Goal: Find contact information: Find contact information

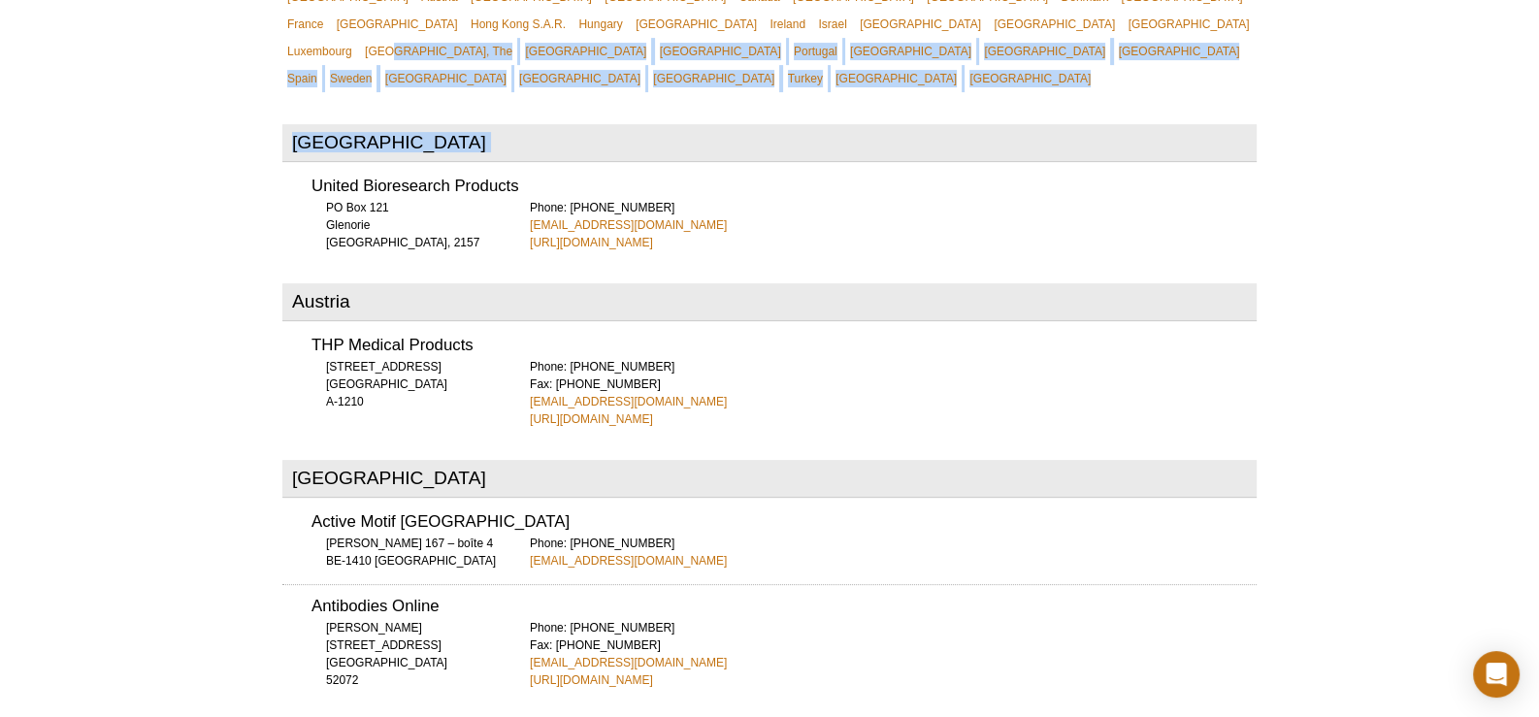
scroll to position [765, 0]
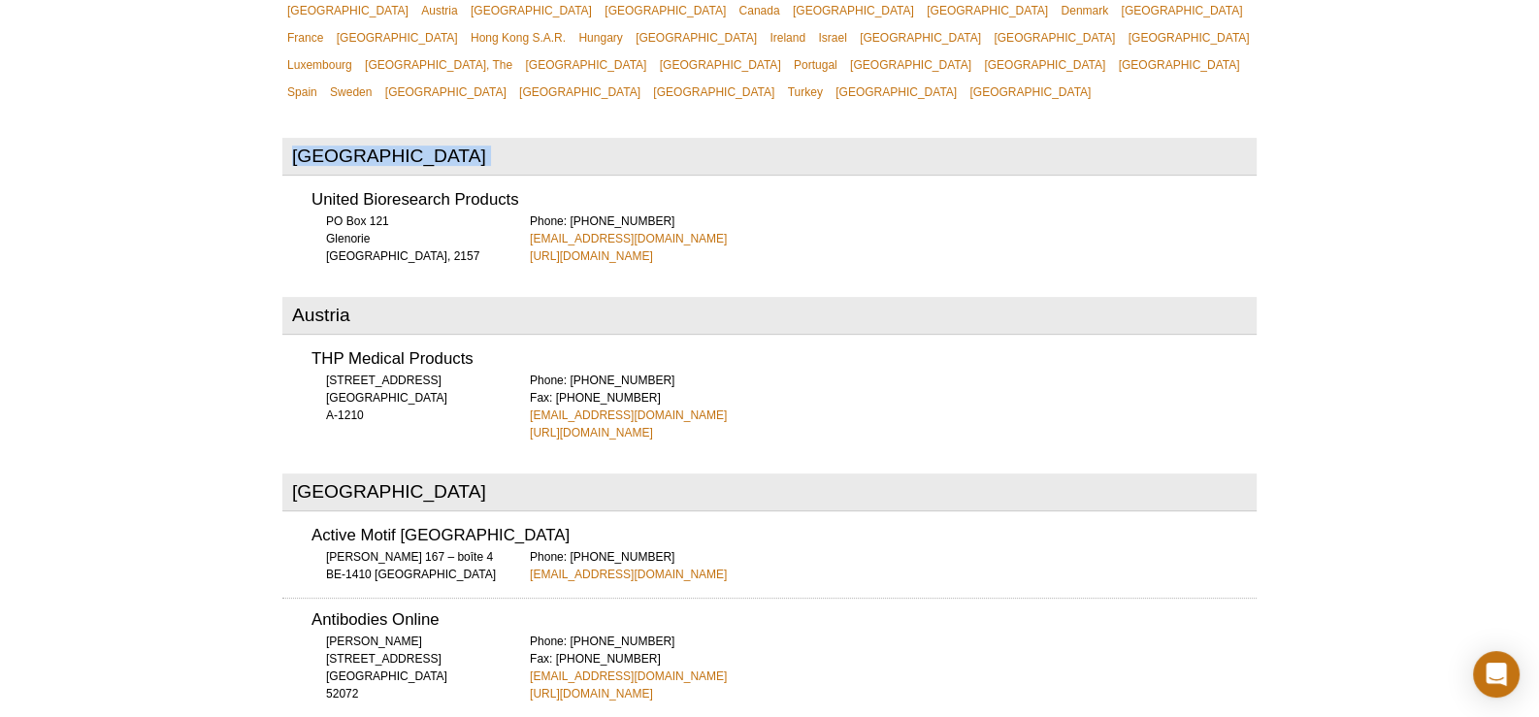
drag, startPoint x: 305, startPoint y: 74, endPoint x: 504, endPoint y: 40, distance: 201.8
click at [288, 179] on div "United Bioresearch Products [GEOGRAPHIC_DATA] [GEOGRAPHIC_DATA], 2157 Phone: [P…" at bounding box center [769, 222] width 974 height 86
drag, startPoint x: 309, startPoint y: 149, endPoint x: 562, endPoint y: 158, distance: 253.4
click at [562, 179] on div "United Bioresearch Products [GEOGRAPHIC_DATA] [GEOGRAPHIC_DATA], 2157 Phone: [P…" at bounding box center [769, 222] width 974 height 86
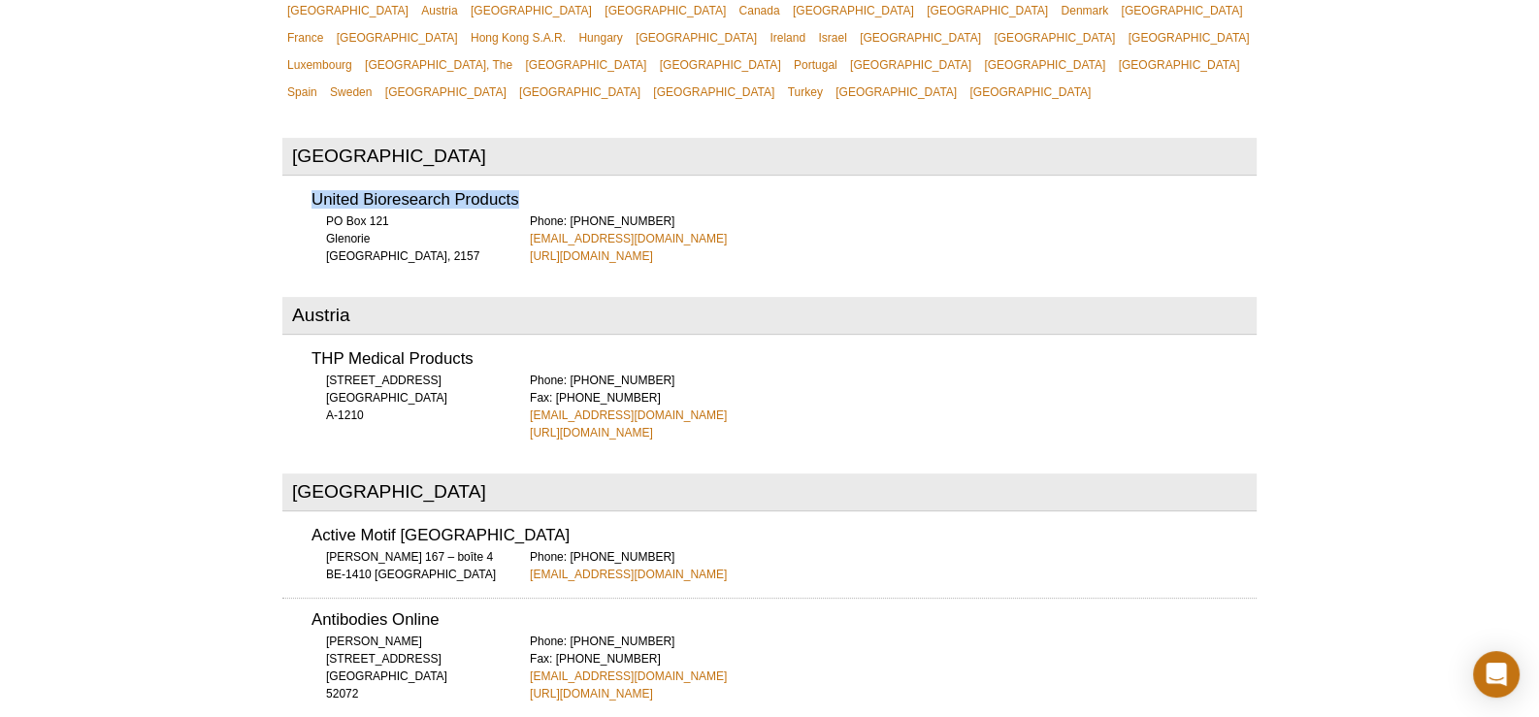
copy h3 "United Bioresearch Products"
drag, startPoint x: 315, startPoint y: 155, endPoint x: 519, endPoint y: 140, distance: 204.3
click at [519, 179] on div "United Bioresearch Products [GEOGRAPHIC_DATA] [GEOGRAPHIC_DATA], 2157 Phone: [P…" at bounding box center [769, 222] width 974 height 86
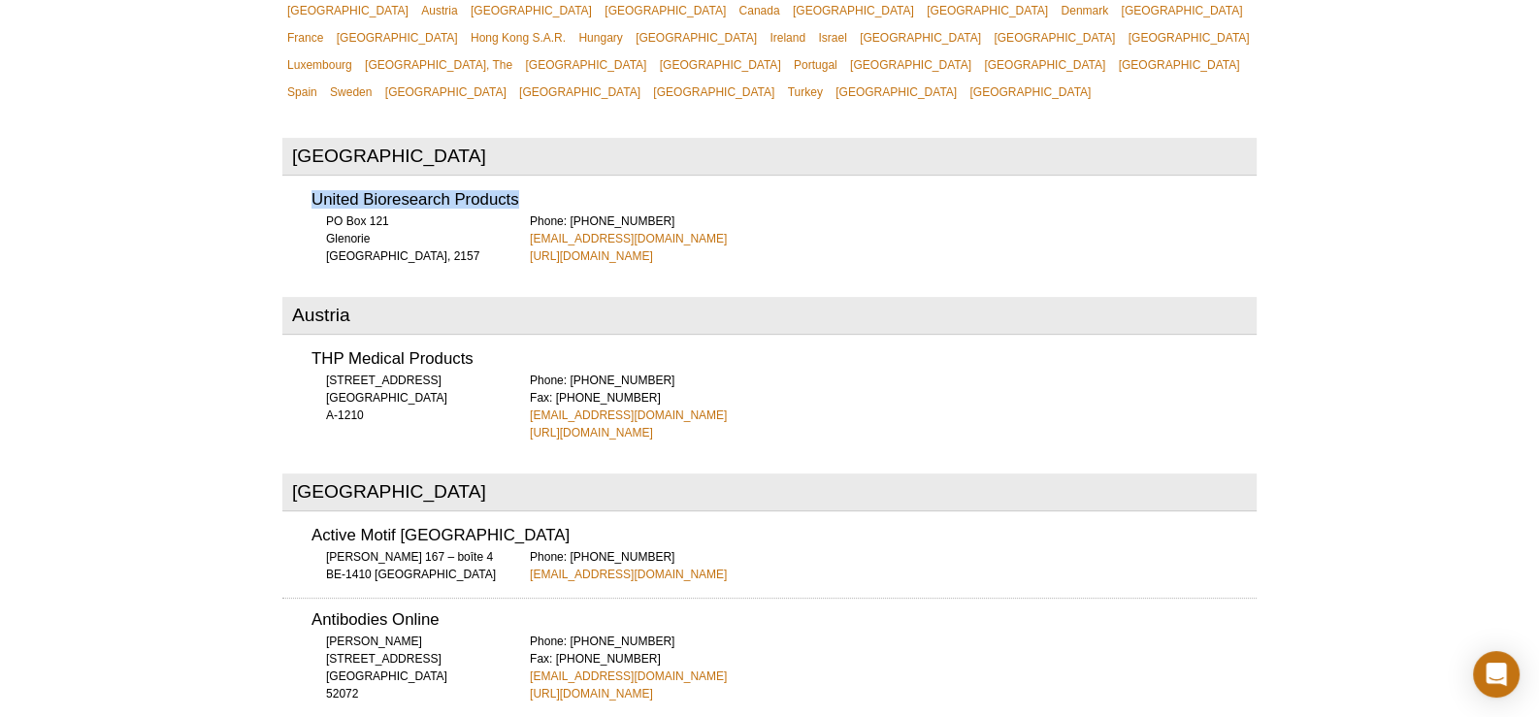
copy h3 "United Bioresearch Products"
click at [702, 192] on h3 "United Bioresearch Products" at bounding box center [783, 200] width 945 height 16
drag, startPoint x: 699, startPoint y: 186, endPoint x: 656, endPoint y: 197, distance: 44.0
click at [696, 212] on div "Phone: [PHONE_NUMBER] [EMAIL_ADDRESS][DOMAIN_NAME] [URL][DOMAIN_NAME]" at bounding box center [893, 238] width 727 height 52
click at [706, 212] on div "Phone: [PHONE_NUMBER] [EMAIL_ADDRESS][DOMAIN_NAME] [URL][DOMAIN_NAME]" at bounding box center [893, 238] width 727 height 52
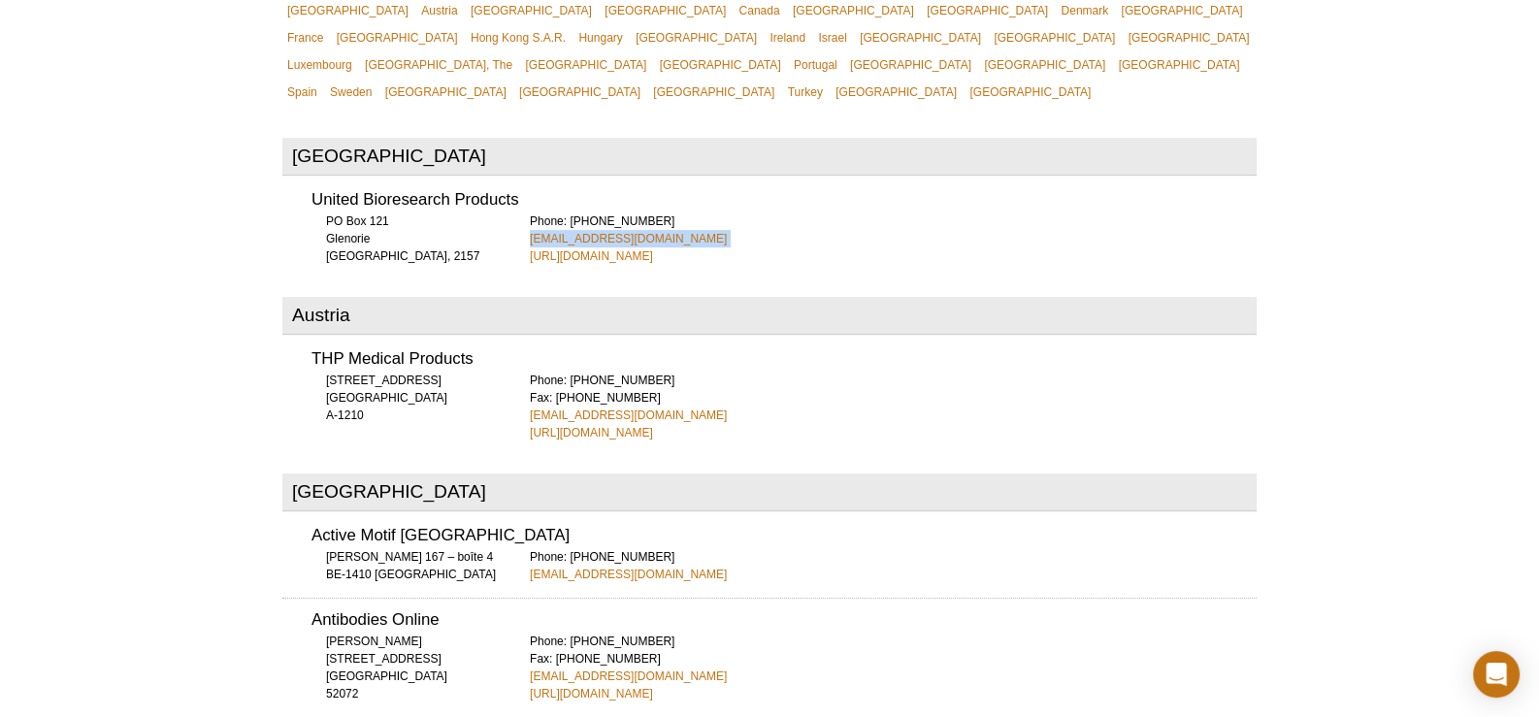
drag, startPoint x: 706, startPoint y: 189, endPoint x: 520, endPoint y: 189, distance: 186.3
click at [520, 189] on div "United Bioresearch Products [GEOGRAPHIC_DATA] [GEOGRAPHIC_DATA], 2157 Phone: [P…" at bounding box center [769, 222] width 974 height 86
copy link "[EMAIL_ADDRESS][DOMAIN_NAME]"
click at [747, 179] on div "United Bioresearch Products [GEOGRAPHIC_DATA] [GEOGRAPHIC_DATA], 2157 Phone: [P…" at bounding box center [769, 222] width 974 height 86
drag, startPoint x: 737, startPoint y: 212, endPoint x: 522, endPoint y: 214, distance: 215.4
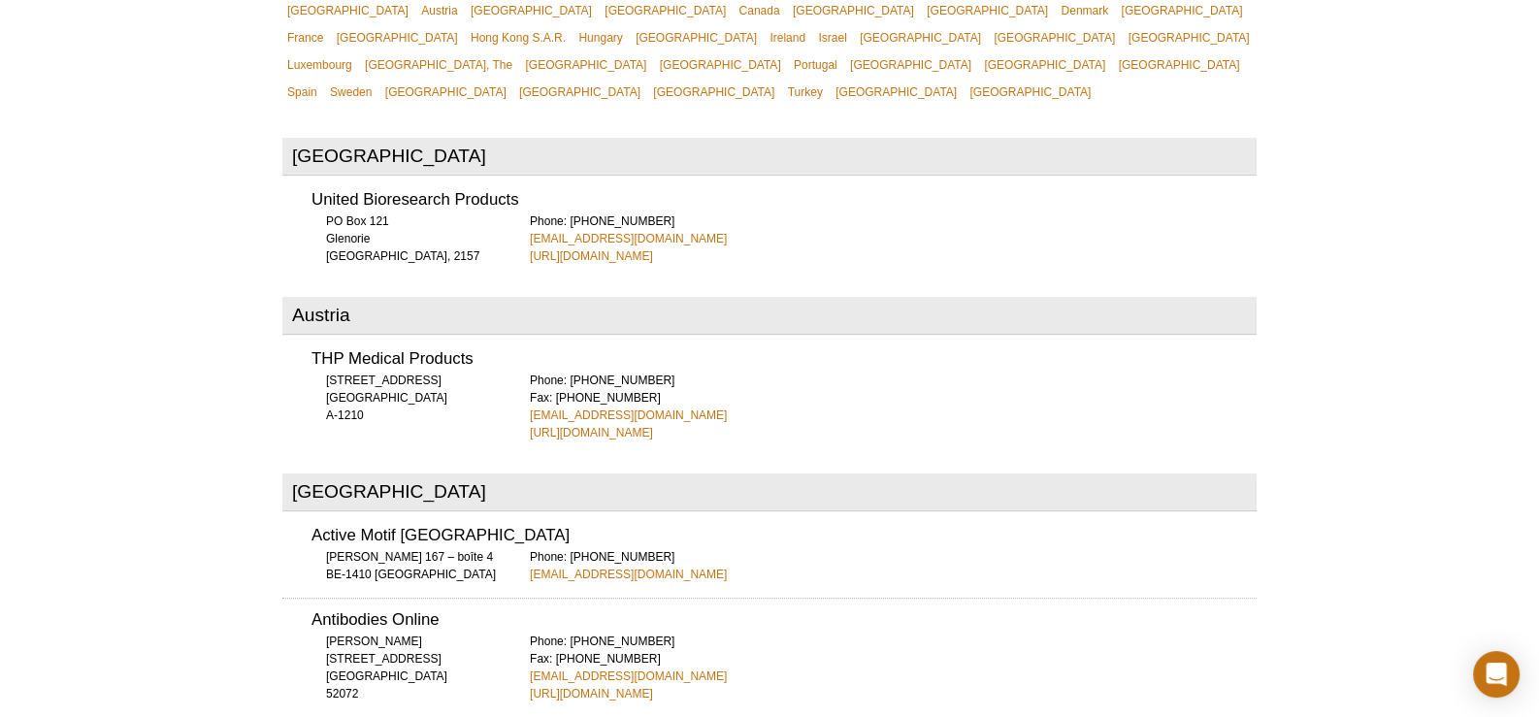
click at [522, 214] on div "United Bioresearch Products [GEOGRAPHIC_DATA] [GEOGRAPHIC_DATA], 2157 Phone: [P…" at bounding box center [769, 222] width 974 height 86
copy link "[URL][DOMAIN_NAME]"
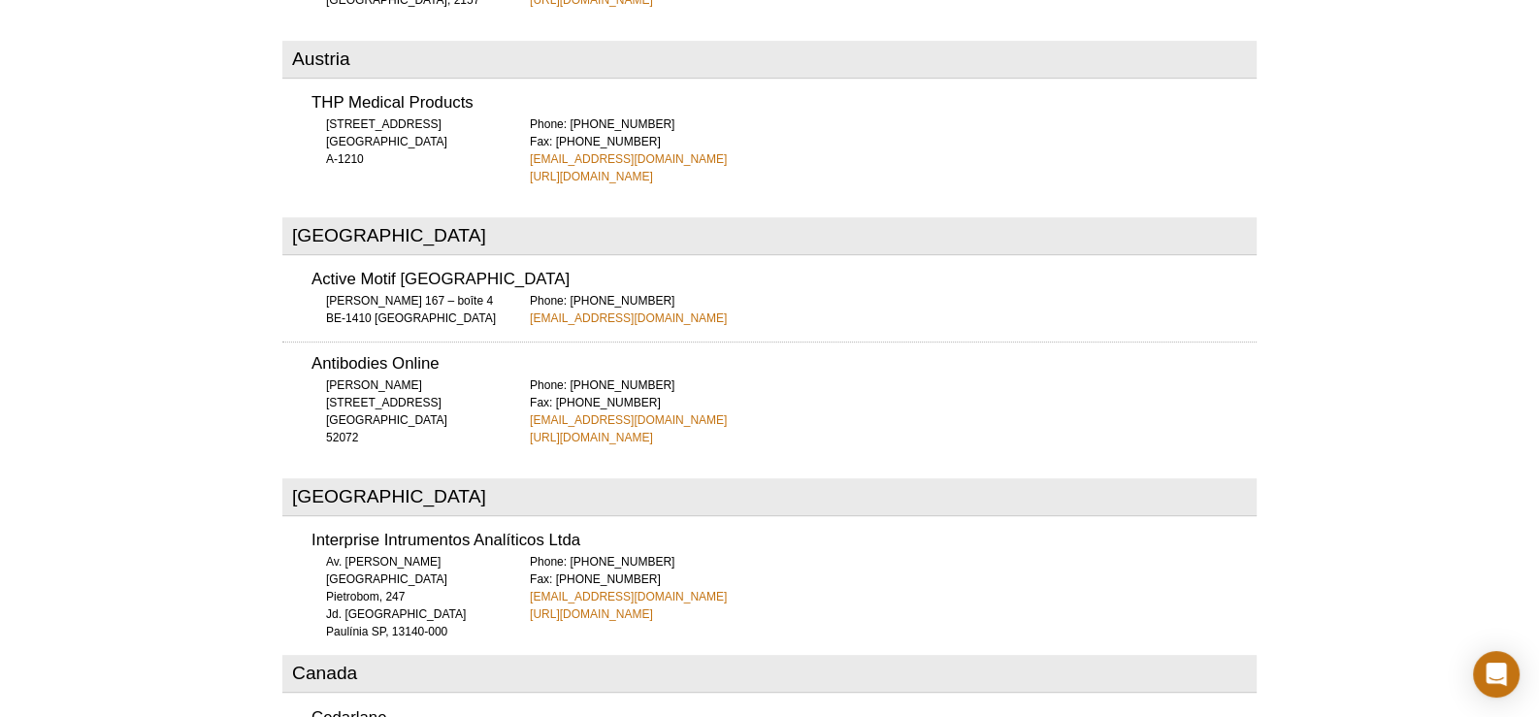
scroll to position [1056, 0]
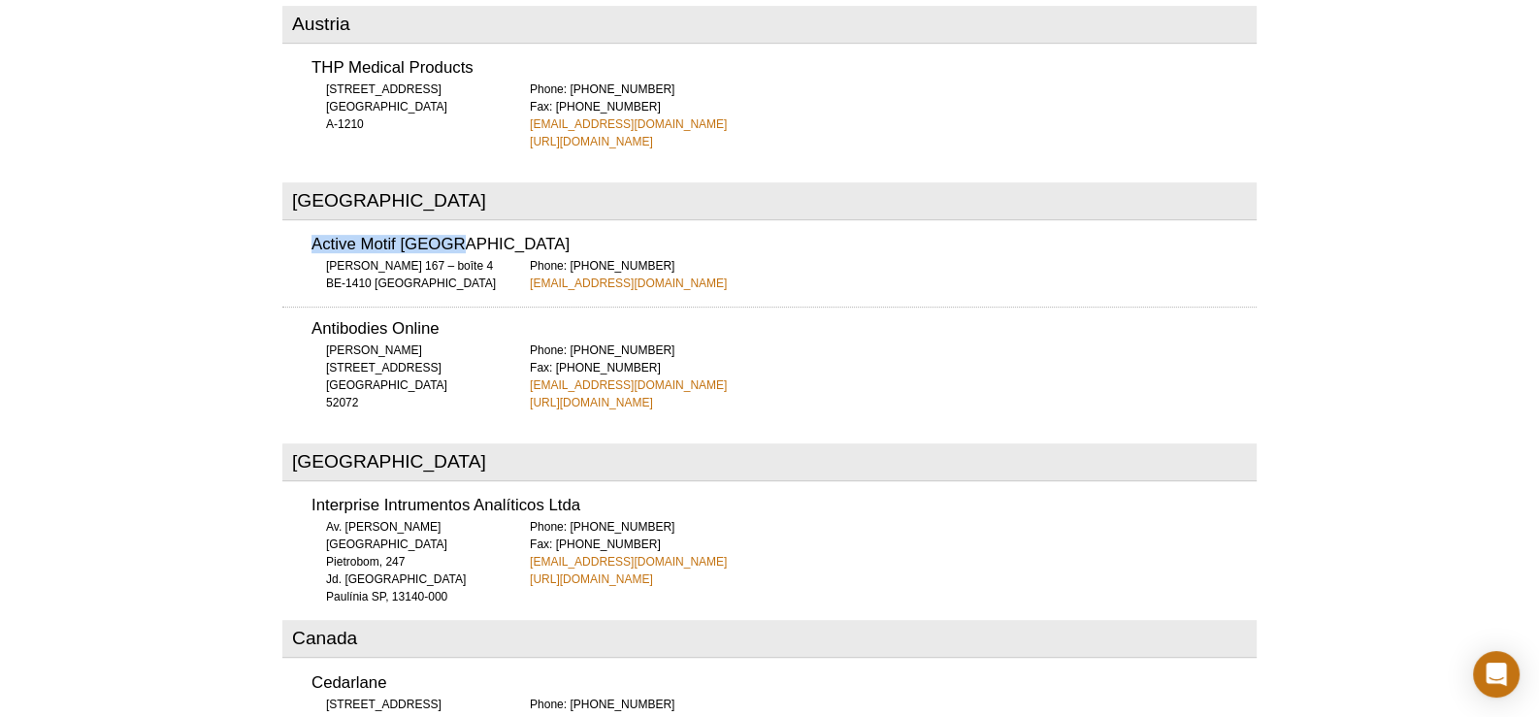
drag, startPoint x: 292, startPoint y: 201, endPoint x: 471, endPoint y: 196, distance: 178.6
click at [471, 223] on div "Active Motif [GEOGRAPHIC_DATA] [PERSON_NAME] 167 – boîte 4 BE-1410 Waterloo Pho…" at bounding box center [769, 257] width 974 height 69
copy h3 "Active Motif [GEOGRAPHIC_DATA]"
drag, startPoint x: 701, startPoint y: 238, endPoint x: 518, endPoint y: 243, distance: 183.4
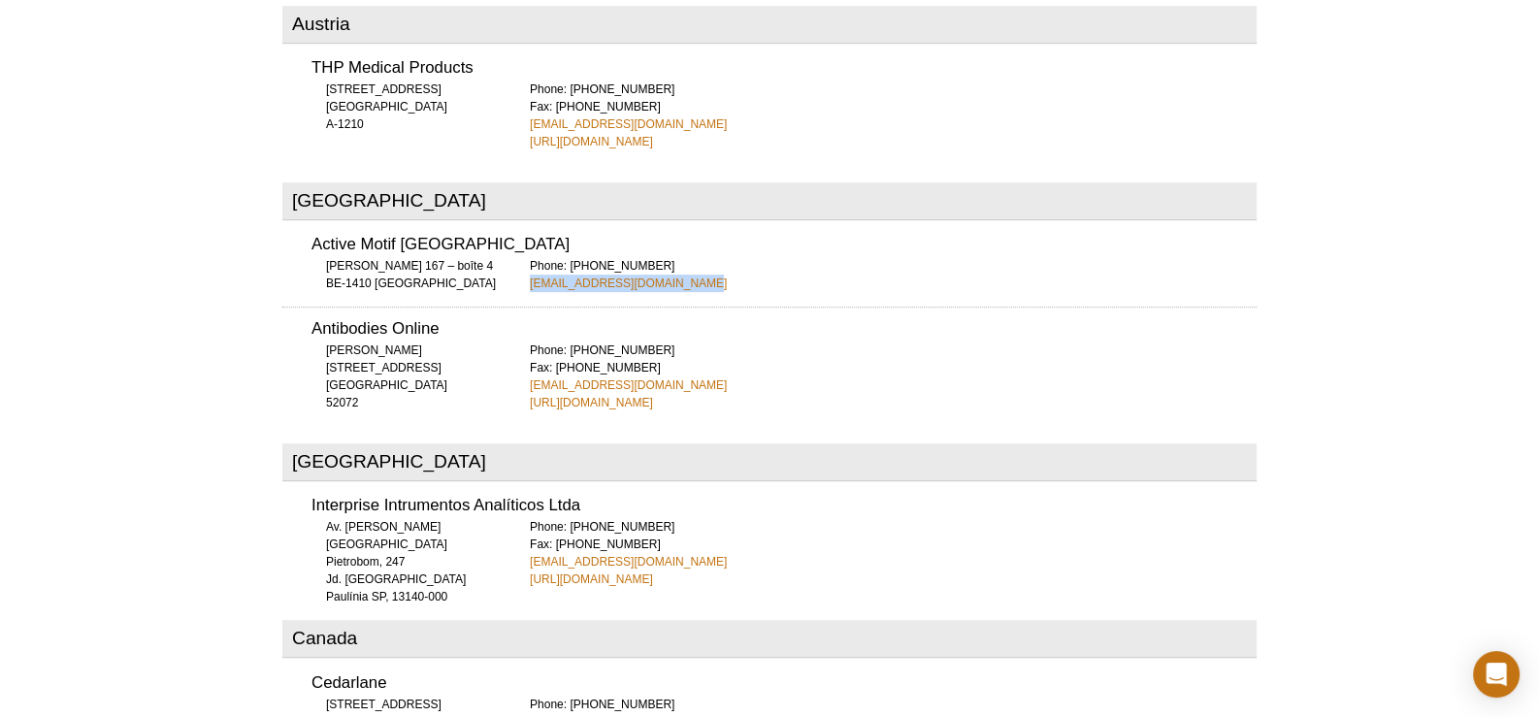
click at [518, 243] on div "Active Motif [GEOGRAPHIC_DATA] [PERSON_NAME] 167 – boîte 4 BE-1410 Waterloo Pho…" at bounding box center [769, 257] width 974 height 69
copy link "[EMAIL_ADDRESS][DOMAIN_NAME]"
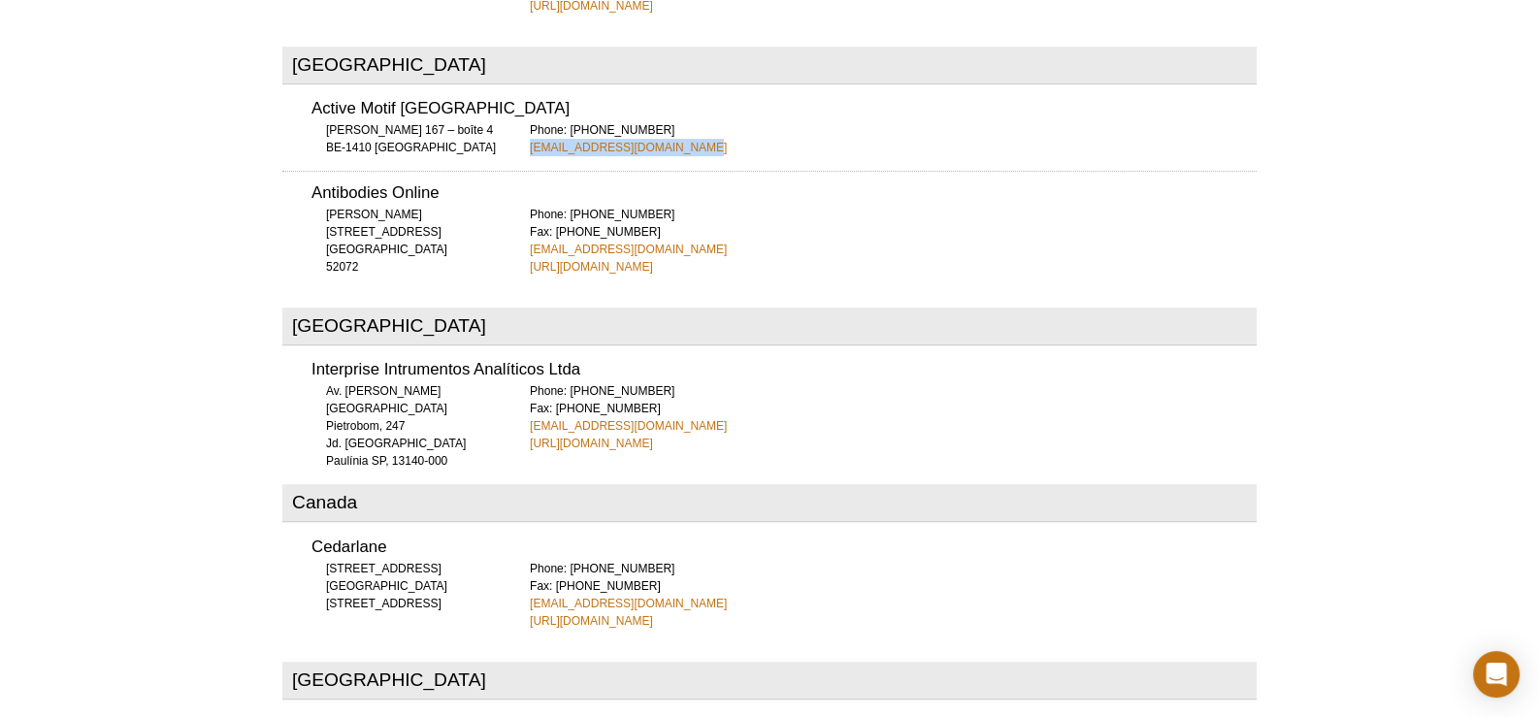
scroll to position [1347, 0]
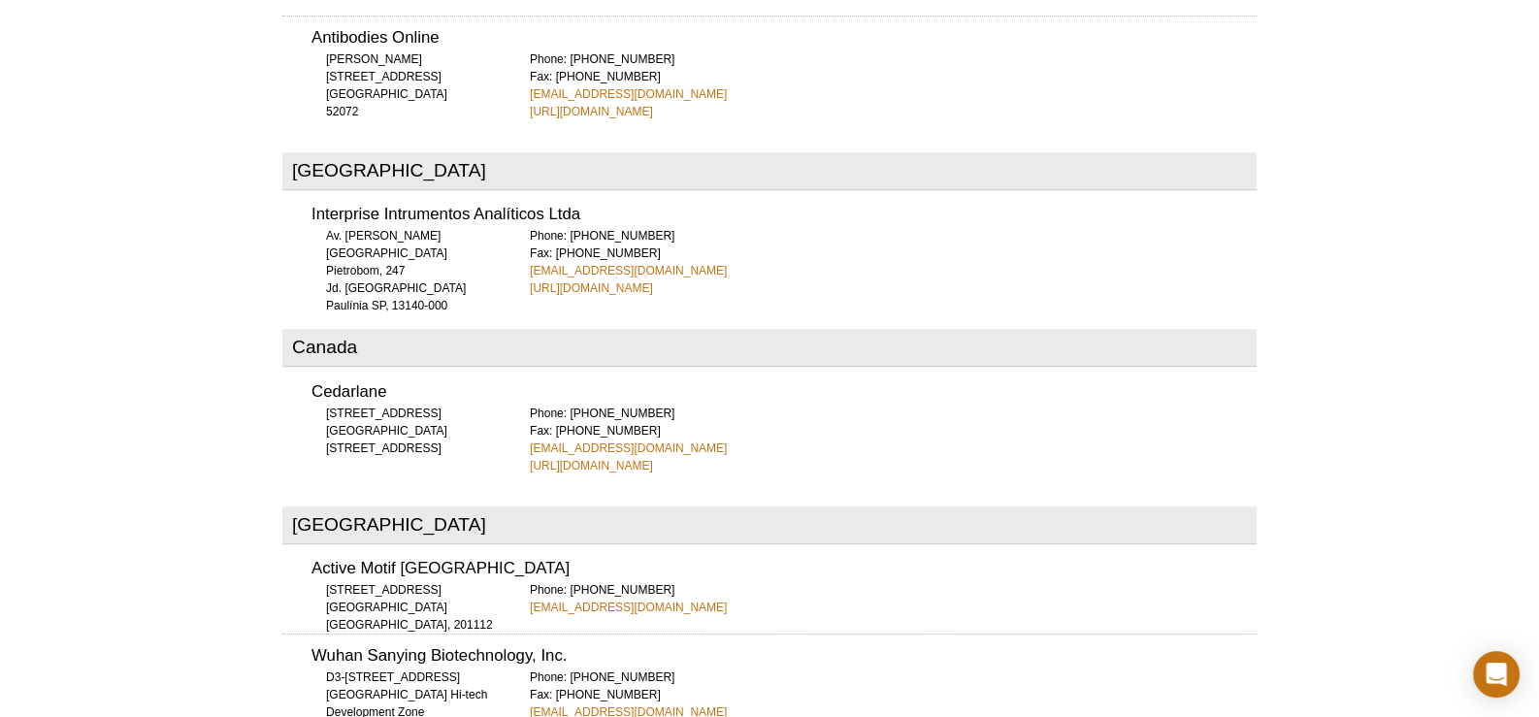
drag, startPoint x: 310, startPoint y: 165, endPoint x: 444, endPoint y: 188, distance: 135.9
click at [352, 193] on div "Interprise Intrumentos Analíticos Ltda Av. [PERSON_NAME] Pietrobom, 247 Jd. [GE…" at bounding box center [769, 245] width 974 height 104
drag, startPoint x: 444, startPoint y: 188, endPoint x: 600, endPoint y: 169, distance: 156.4
click at [600, 207] on h3 "Interprise Intrumentos Analíticos Ltda" at bounding box center [783, 215] width 945 height 16
click at [603, 207] on h3 "Interprise Intrumentos Analíticos Ltda" at bounding box center [783, 215] width 945 height 16
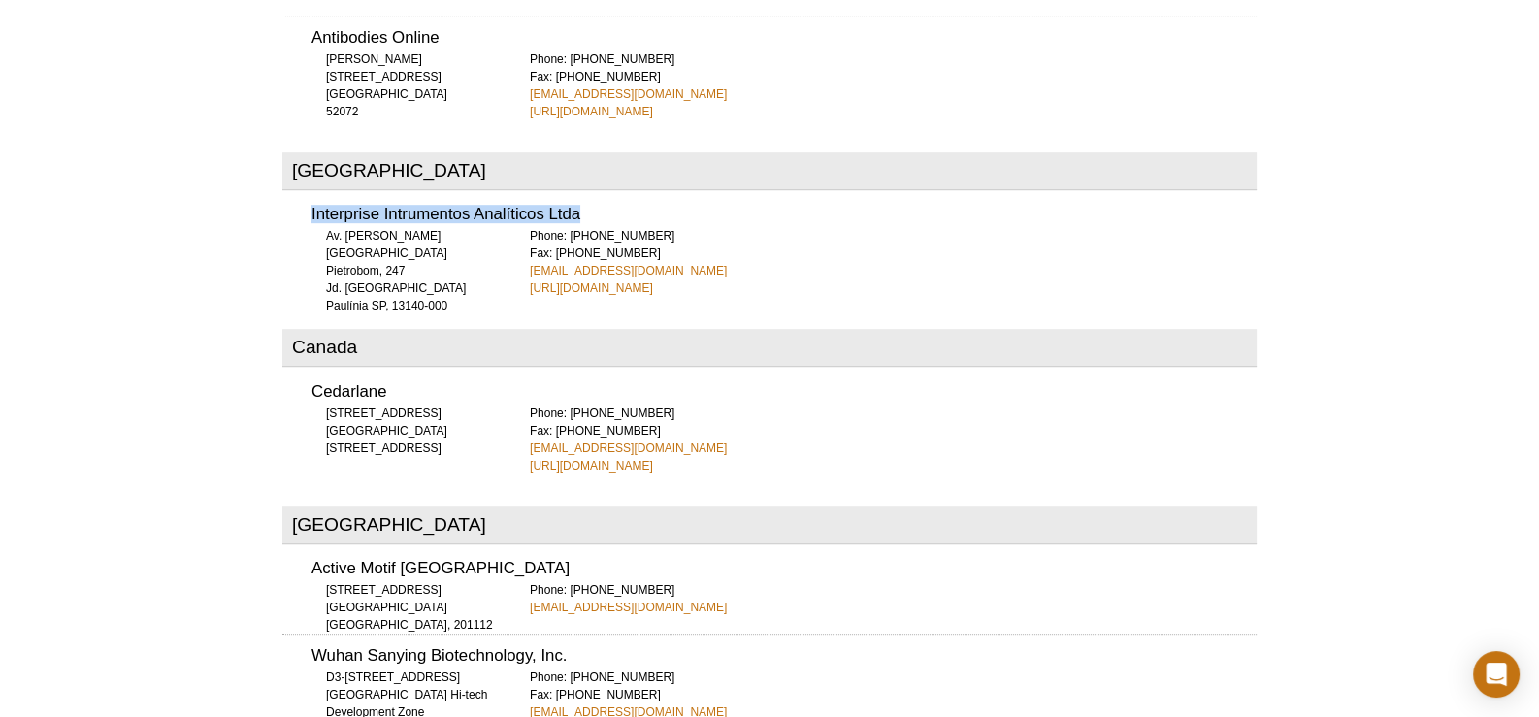
drag, startPoint x: 597, startPoint y: 164, endPoint x: 308, endPoint y: 145, distance: 289.8
copy h3 "Interprise Intrumentos Analíticos Ltda"
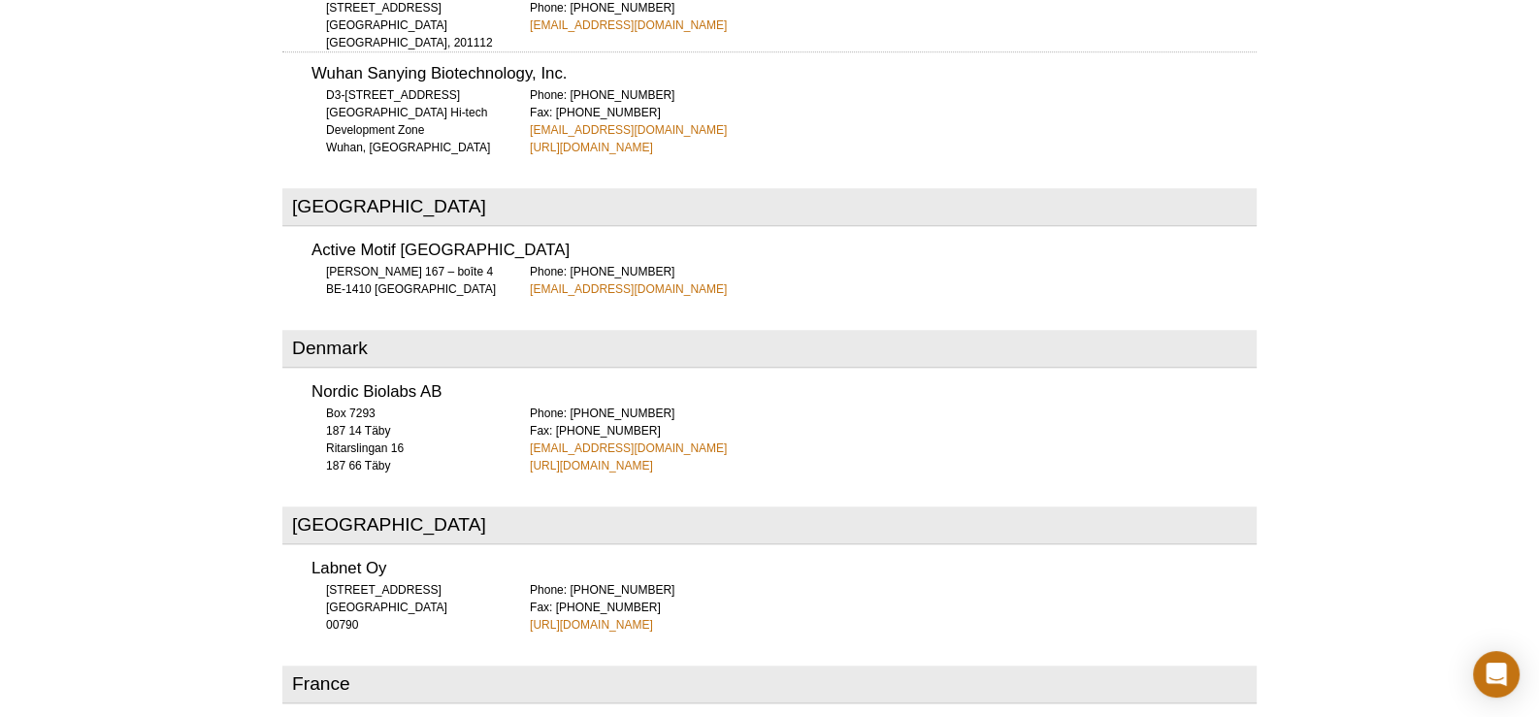
scroll to position [2220, 0]
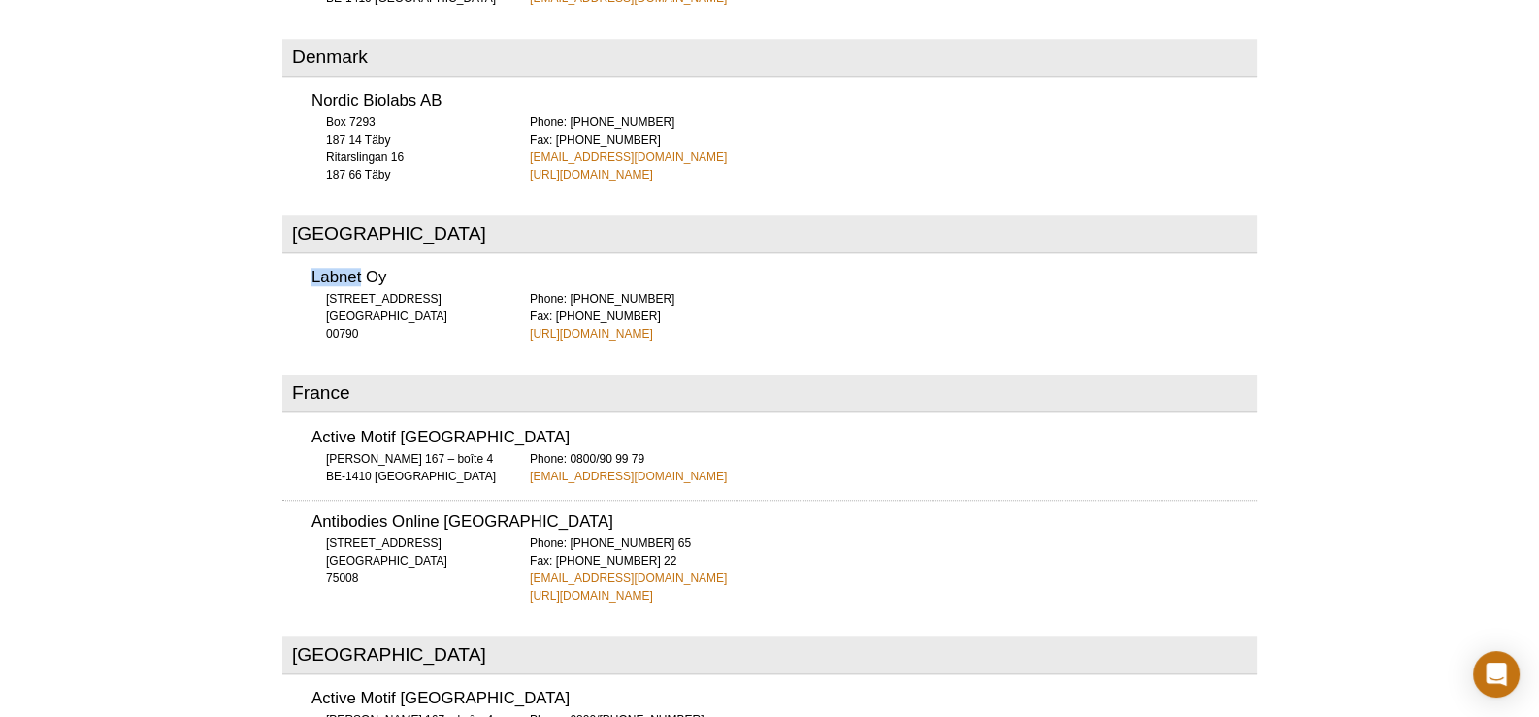
drag, startPoint x: 307, startPoint y: 232, endPoint x: 361, endPoint y: 237, distance: 54.6
click at [361, 256] on div "Labnet Oy [STREET_ADDRESS] 00790 Phone: [PHONE_NUMBER] Fax: [PHONE_NUMBER] [URL…" at bounding box center [769, 299] width 974 height 86
copy h3 "Labnet"
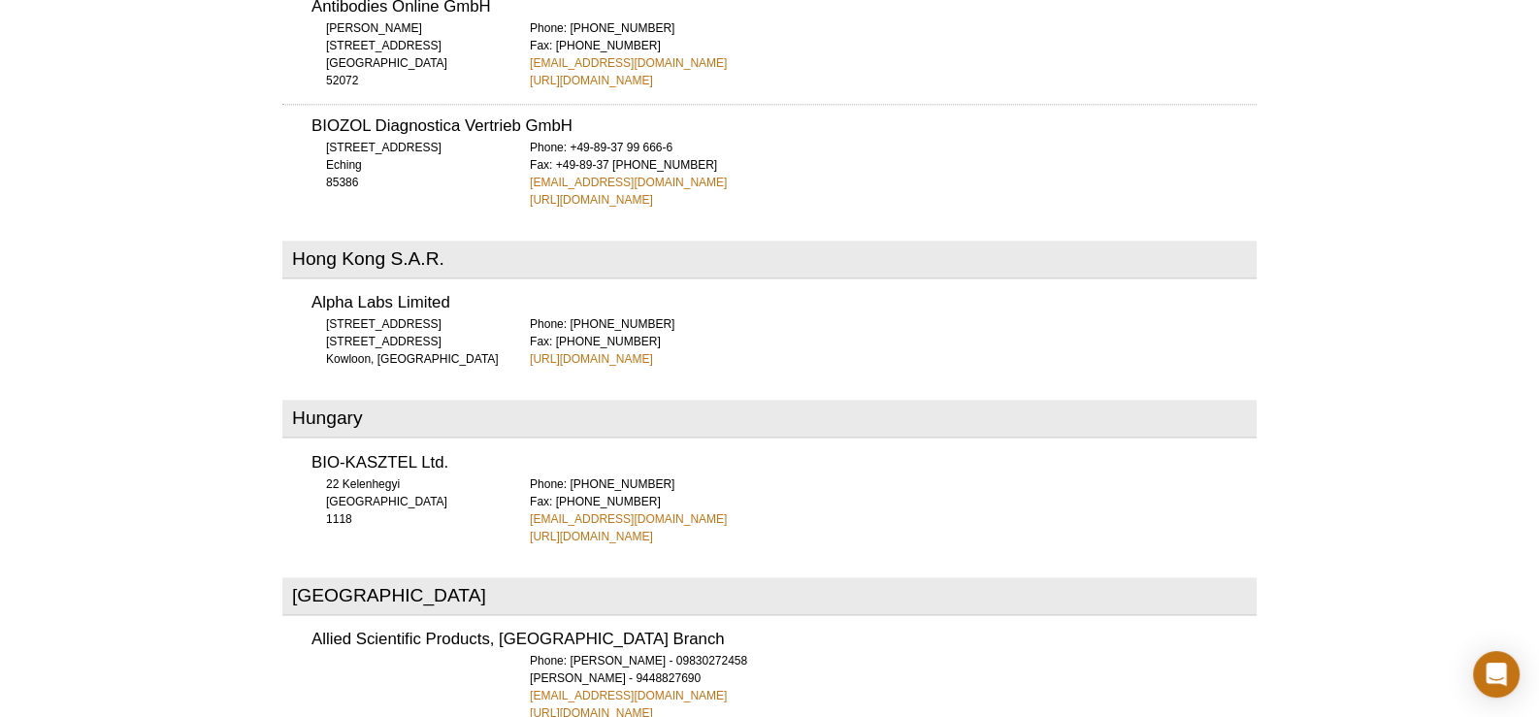
scroll to position [3093, 0]
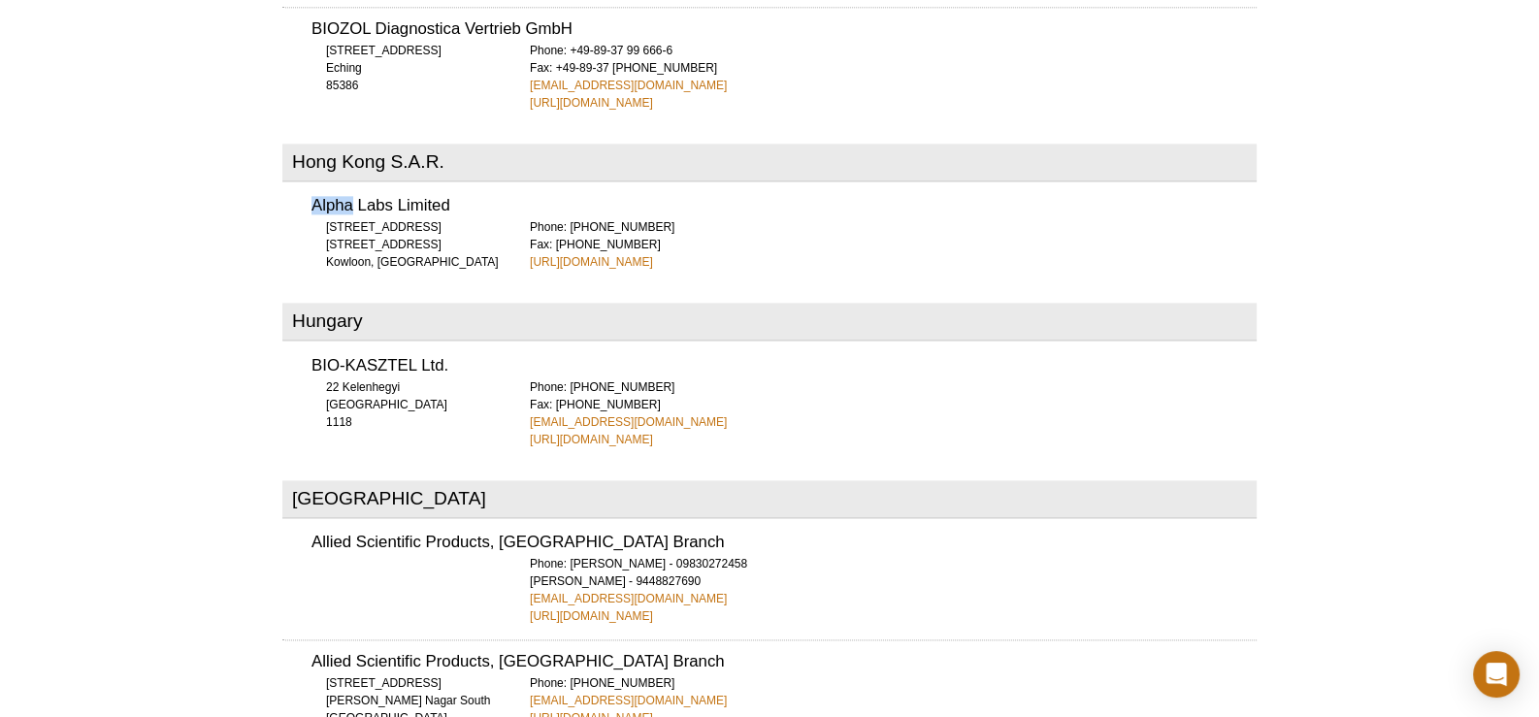
drag, startPoint x: 300, startPoint y: 160, endPoint x: 349, endPoint y: 163, distance: 49.6
click at [349, 184] on div "Alpha Labs Limited [STREET_ADDRESS] Phone: [PHONE_NUMBER] Fax: [PHONE_NUMBER] […" at bounding box center [769, 227] width 974 height 86
click at [497, 184] on div "Alpha Labs Limited [STREET_ADDRESS] Phone: [PHONE_NUMBER] Fax: [PHONE_NUMBER] […" at bounding box center [769, 227] width 974 height 86
drag, startPoint x: 483, startPoint y: 141, endPoint x: 311, endPoint y: 143, distance: 171.7
click at [311, 184] on div "Alpha Labs Limited [STREET_ADDRESS] Phone: [PHONE_NUMBER] Fax: [PHONE_NUMBER] […" at bounding box center [769, 227] width 974 height 86
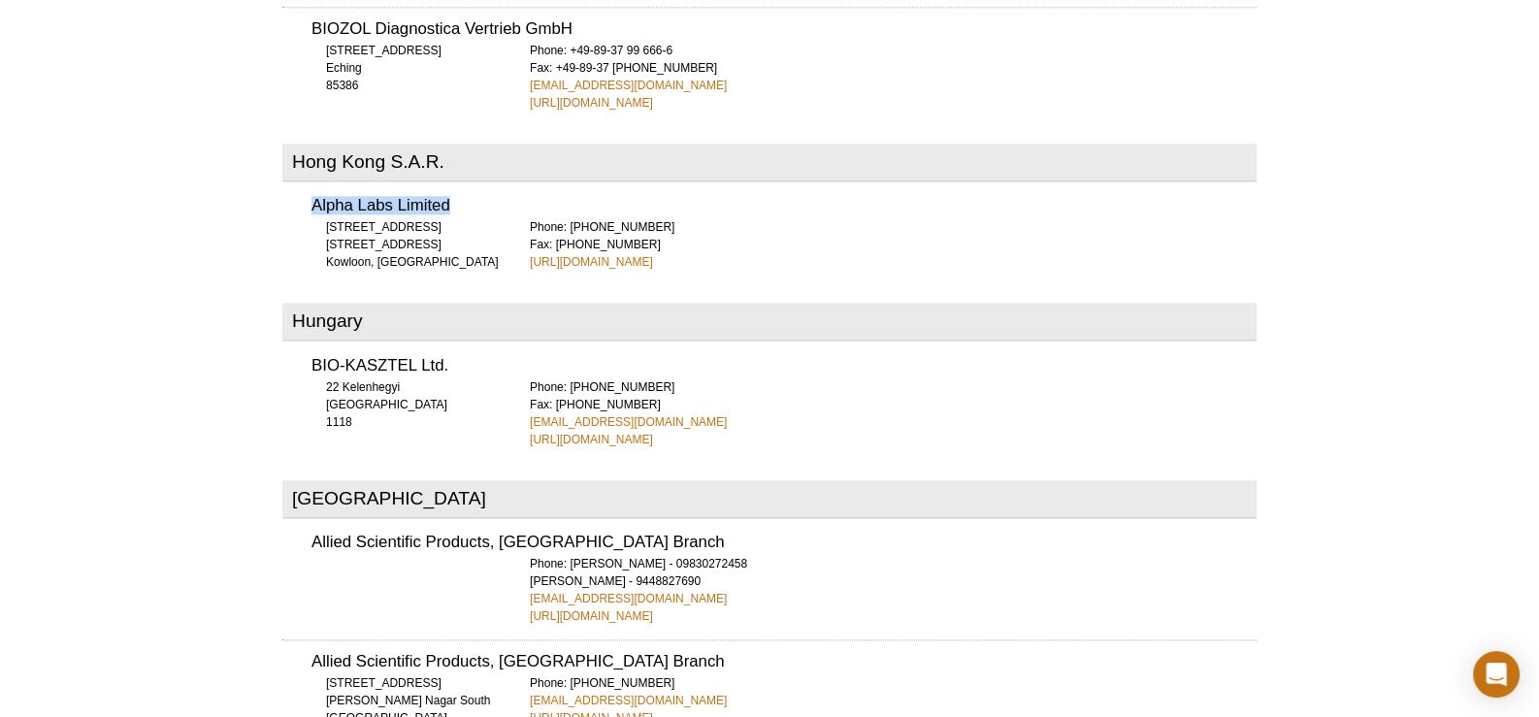
drag, startPoint x: 655, startPoint y: 170, endPoint x: 568, endPoint y: 180, distance: 88.0
click at [568, 218] on div "Phone: [PHONE_NUMBER] Fax: [PHONE_NUMBER] [URL][DOMAIN_NAME]" at bounding box center [893, 244] width 727 height 52
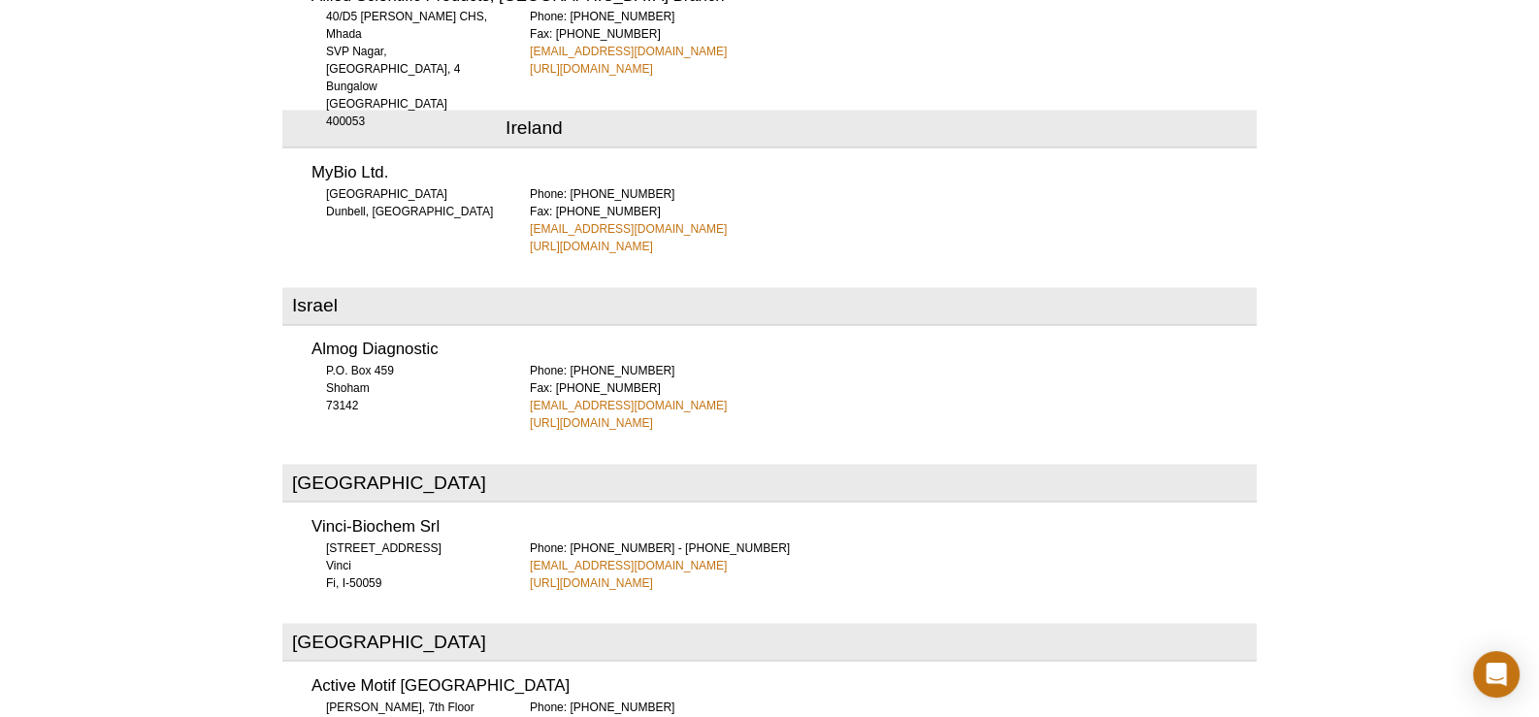
scroll to position [4160, 0]
drag, startPoint x: 310, startPoint y: 101, endPoint x: 358, endPoint y: 105, distance: 47.7
click at [358, 163] on h3 "MyBio Ltd." at bounding box center [783, 171] width 945 height 16
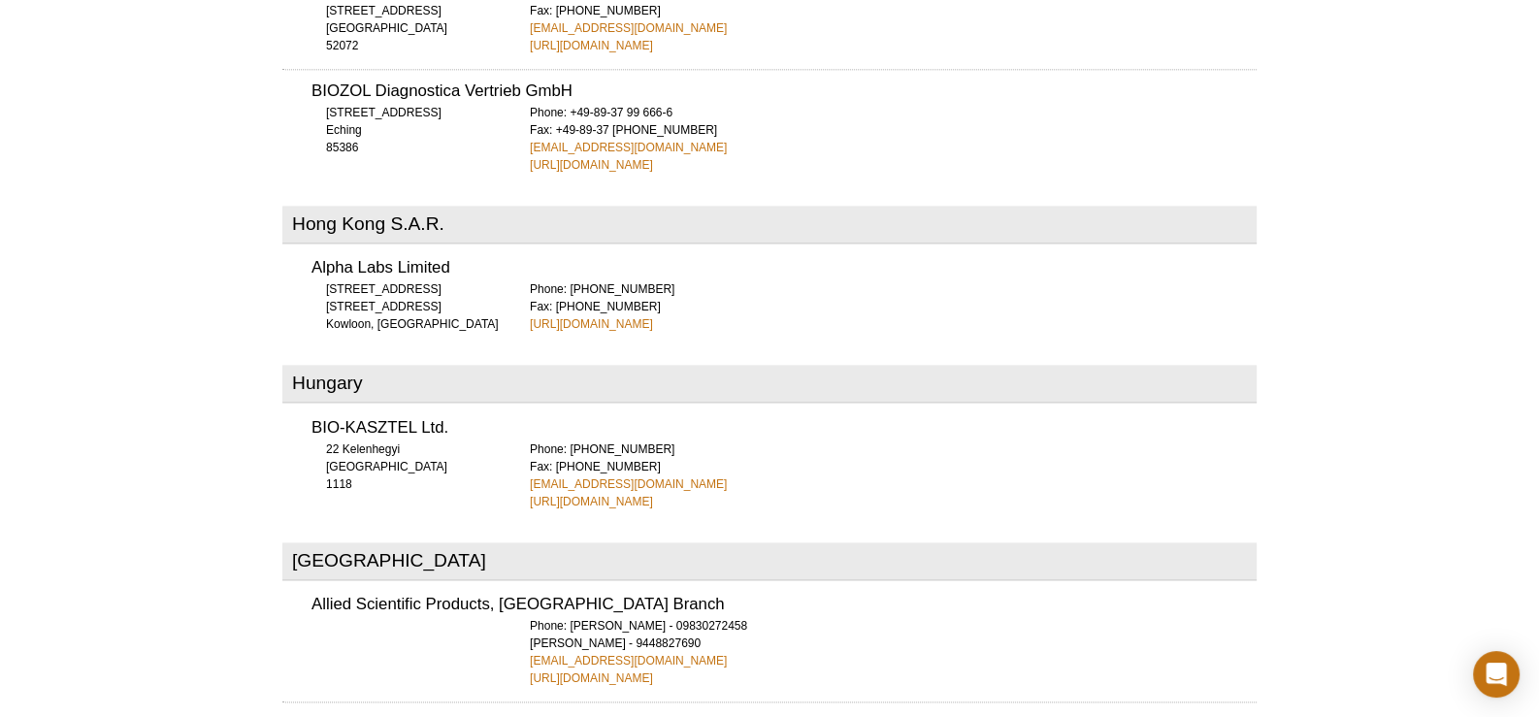
scroll to position [2996, 0]
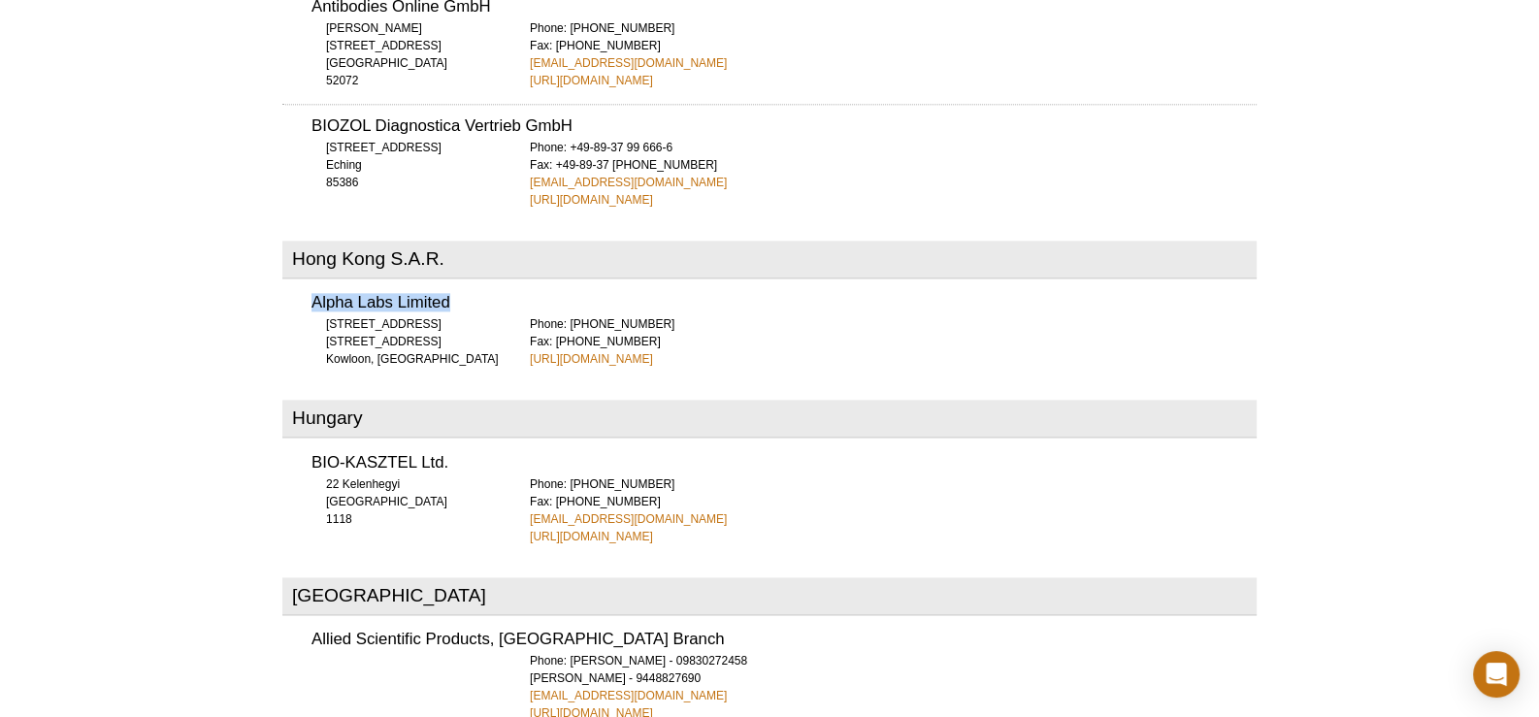
drag, startPoint x: 303, startPoint y: 251, endPoint x: 460, endPoint y: 246, distance: 157.3
click at [460, 281] on div "Alpha Labs Limited [STREET_ADDRESS] Phone: [PHONE_NUMBER] Fax: [PHONE_NUMBER] […" at bounding box center [769, 324] width 974 height 86
click at [698, 281] on div "Alpha Labs Limited [STREET_ADDRESS] Phone: [PHONE_NUMBER] Fax: [PHONE_NUMBER] […" at bounding box center [769, 324] width 974 height 86
drag, startPoint x: 710, startPoint y: 312, endPoint x: 661, endPoint y: 322, distance: 50.4
click at [701, 315] on div "Phone: [PHONE_NUMBER] Fax: [PHONE_NUMBER] [URL][DOMAIN_NAME]" at bounding box center [893, 341] width 727 height 52
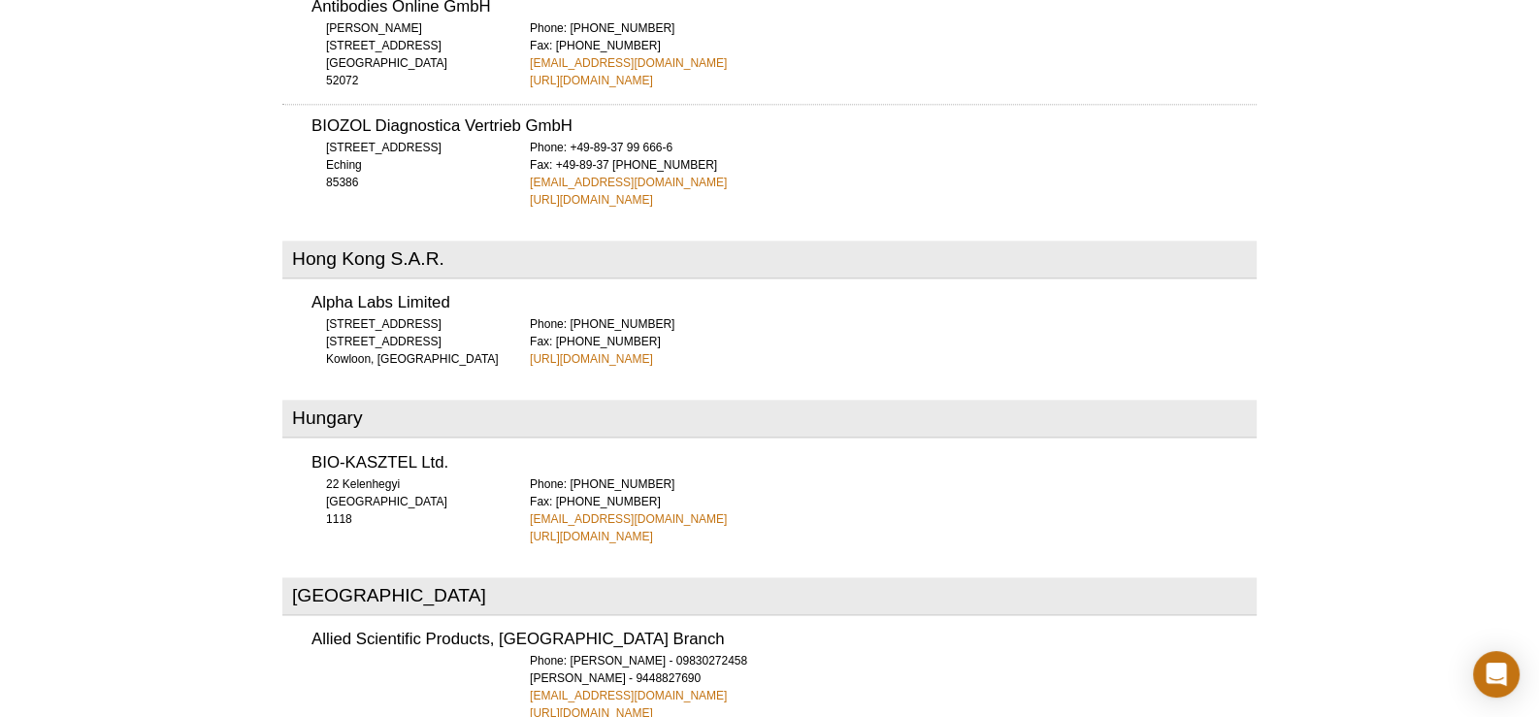
click at [691, 315] on div "Phone: [PHONE_NUMBER] Fax: [PHONE_NUMBER] [URL][DOMAIN_NAME]" at bounding box center [893, 341] width 727 height 52
drag, startPoint x: 534, startPoint y: 331, endPoint x: 519, endPoint y: 319, distance: 18.6
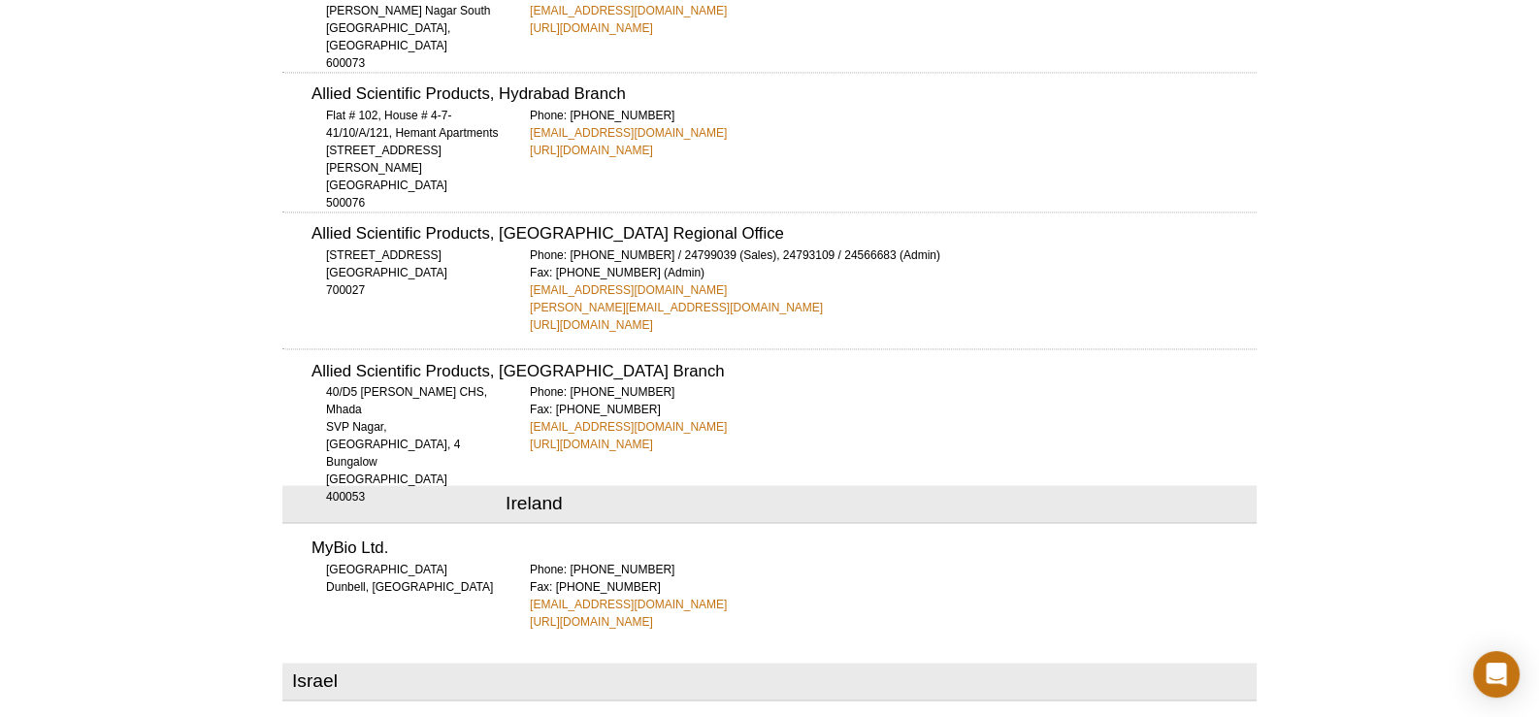
scroll to position [3966, 0]
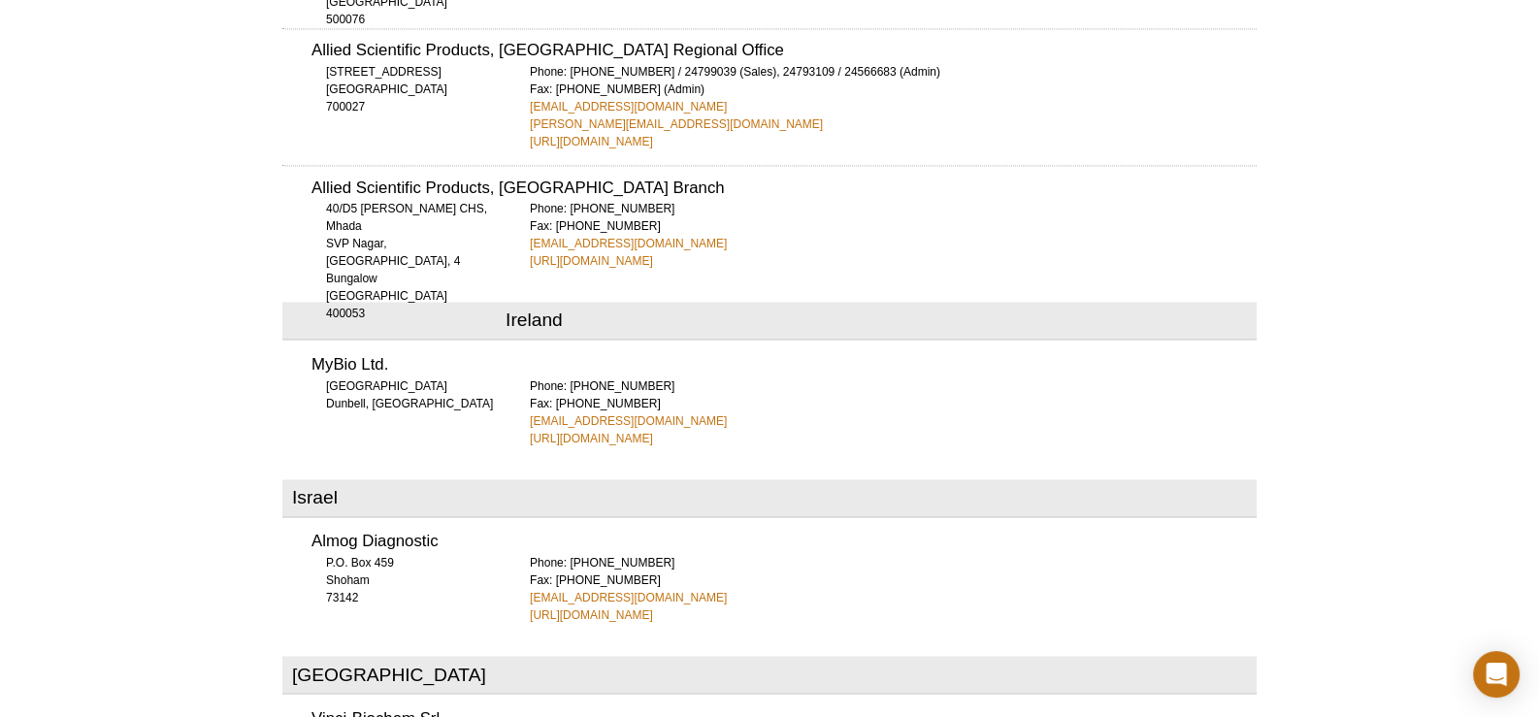
click at [270, 280] on div "Active Motif Logo Enabling Epigenetics Research 0 Search Skip to content Active…" at bounding box center [769, 428] width 1539 height 8789
drag, startPoint x: 308, startPoint y: 296, endPoint x: 430, endPoint y: 304, distance: 122.5
click at [430, 342] on div "MyBio Ltd. [GEOGRAPHIC_DATA], [GEOGRAPHIC_DATA] Phone: [PHONE_NUMBER] Fax: [PHO…" at bounding box center [769, 394] width 974 height 104
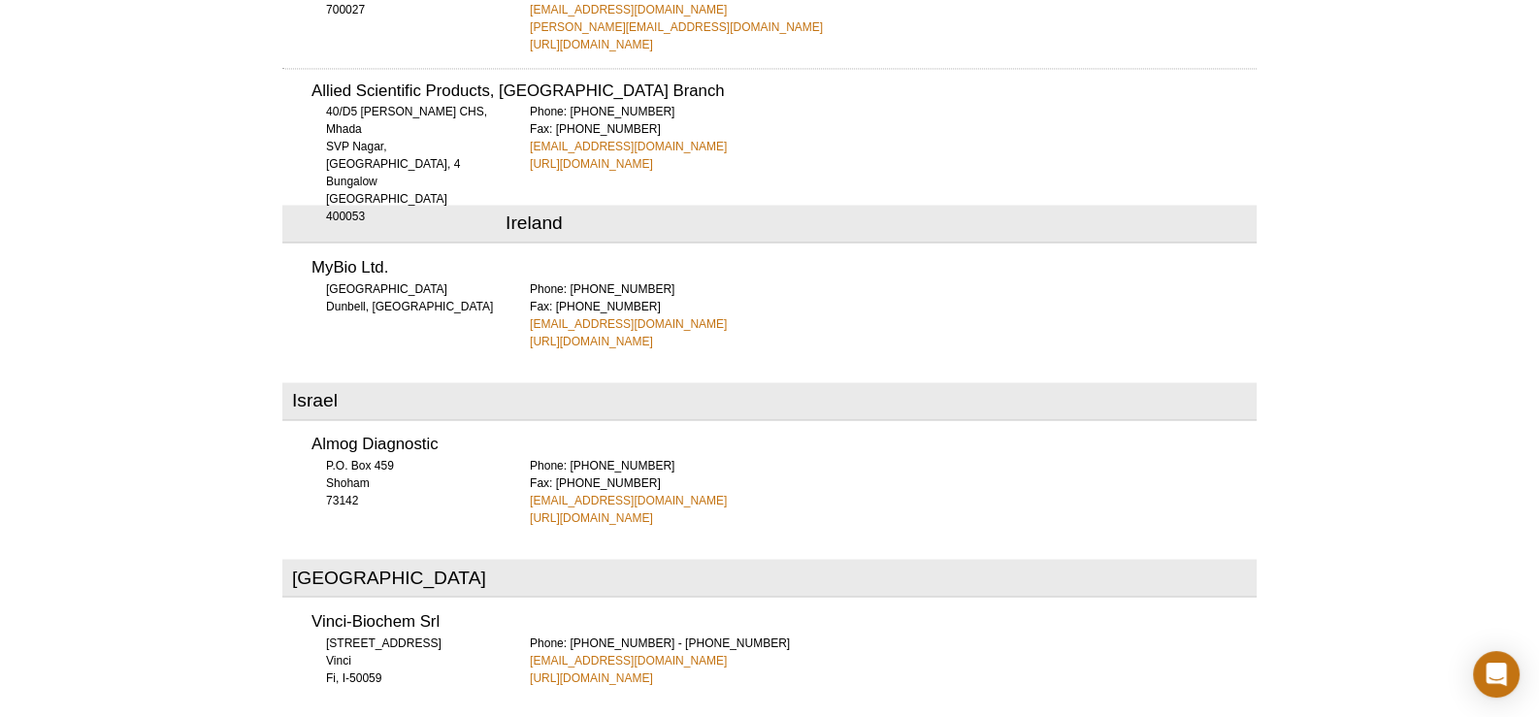
click at [752, 280] on div "Phone: [PHONE_NUMBER] Fax: [PHONE_NUMBER] [EMAIL_ADDRESS][DOMAIN_NAME] [URL][DO…" at bounding box center [893, 315] width 727 height 70
drag, startPoint x: 609, startPoint y: 257, endPoint x: 528, endPoint y: 256, distance: 81.5
click at [528, 256] on div "MyBio Ltd. [GEOGRAPHIC_DATA], [GEOGRAPHIC_DATA] Phone: [PHONE_NUMBER] Fax: [PHO…" at bounding box center [769, 297] width 974 height 104
drag, startPoint x: 723, startPoint y: 283, endPoint x: 658, endPoint y: 283, distance: 65.0
click at [723, 282] on div "[GEOGRAPHIC_DATA] United Bioresearch Products [GEOGRAPHIC_DATA] [GEOGRAPHIC_DAT…" at bounding box center [769, 659] width 974 height 7677
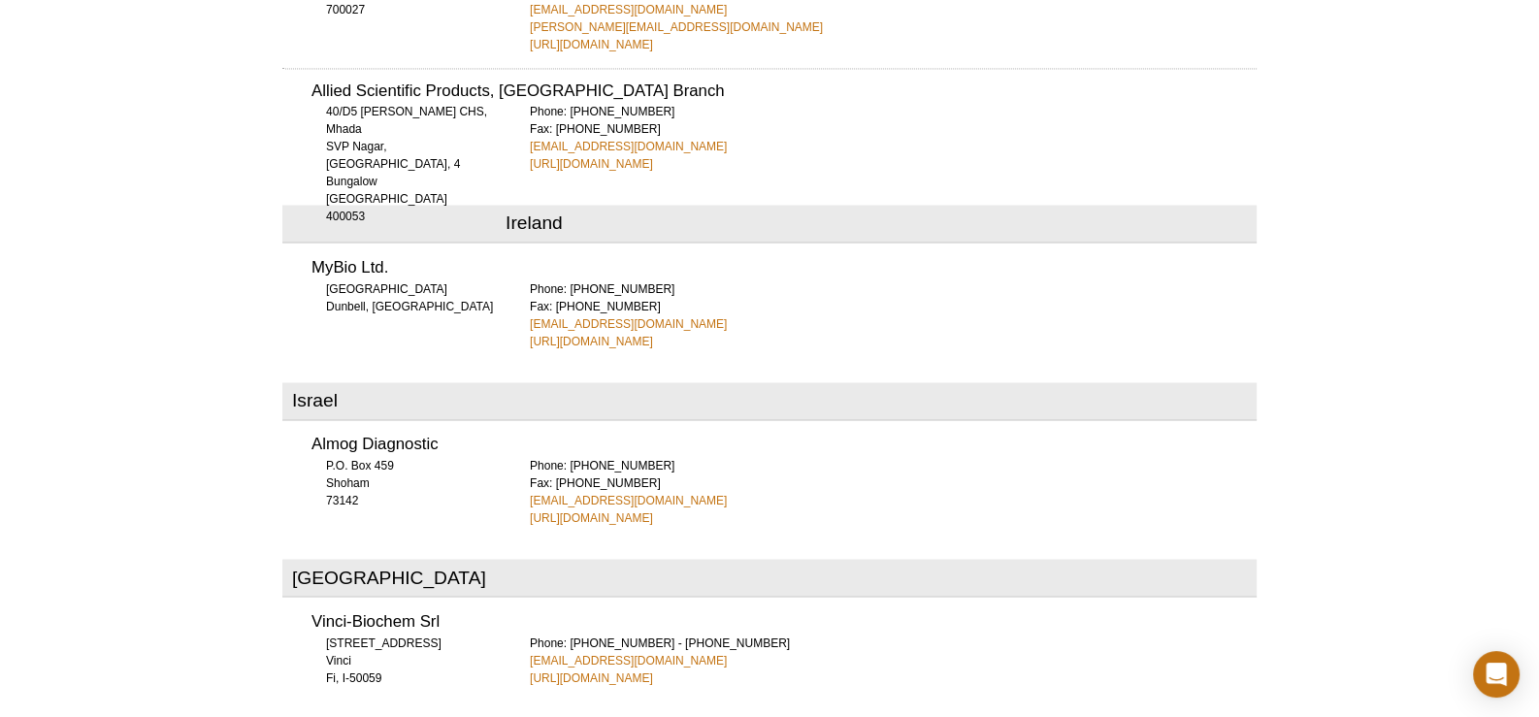
drag, startPoint x: 635, startPoint y: 275, endPoint x: 519, endPoint y: 280, distance: 115.6
click at [519, 280] on div "MyBio Ltd. [GEOGRAPHIC_DATA], [GEOGRAPHIC_DATA] Phone: [PHONE_NUMBER] Fax: [PHO…" at bounding box center [769, 297] width 974 height 104
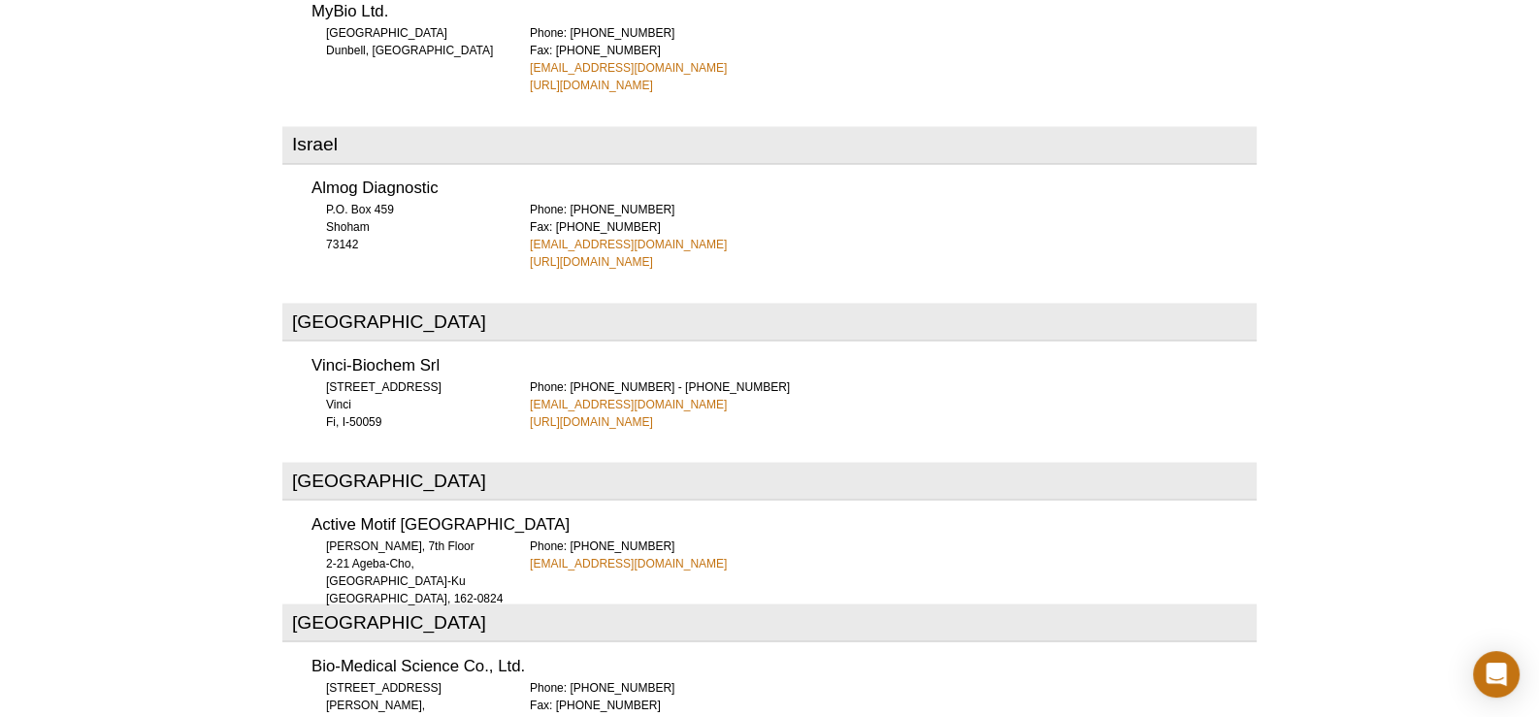
scroll to position [4354, 0]
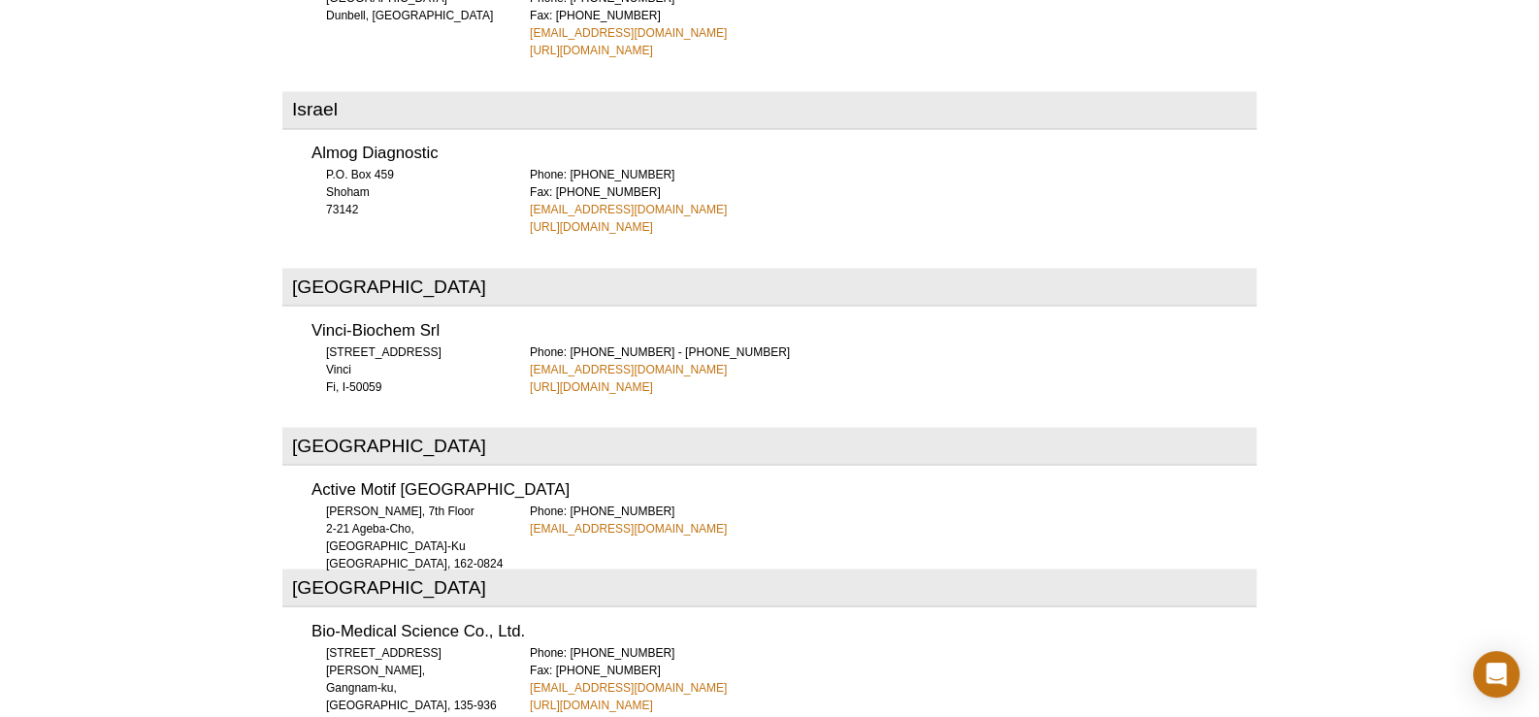
click at [304, 309] on div "Vinci-Biochem Srl [STREET_ADDRESS] Fi, I-50059 Phone: [PHONE_NUMBER] - [PHONE_N…" at bounding box center [769, 352] width 974 height 86
click at [317, 309] on div "Vinci-Biochem Srl [STREET_ADDRESS] Fi, I-50059 Phone: [PHONE_NUMBER] - [PHONE_N…" at bounding box center [769, 352] width 974 height 86
click at [470, 322] on h3 "Vinci-Biochem Srl" at bounding box center [783, 330] width 945 height 16
drag, startPoint x: 449, startPoint y: 82, endPoint x: 291, endPoint y: 76, distance: 158.3
click at [291, 132] on div "Almog Diagnostic P.O. Box 459 Shoham 73142 Phone: [PHONE_NUMBER] Fax: [PHONE_NU…" at bounding box center [769, 184] width 974 height 104
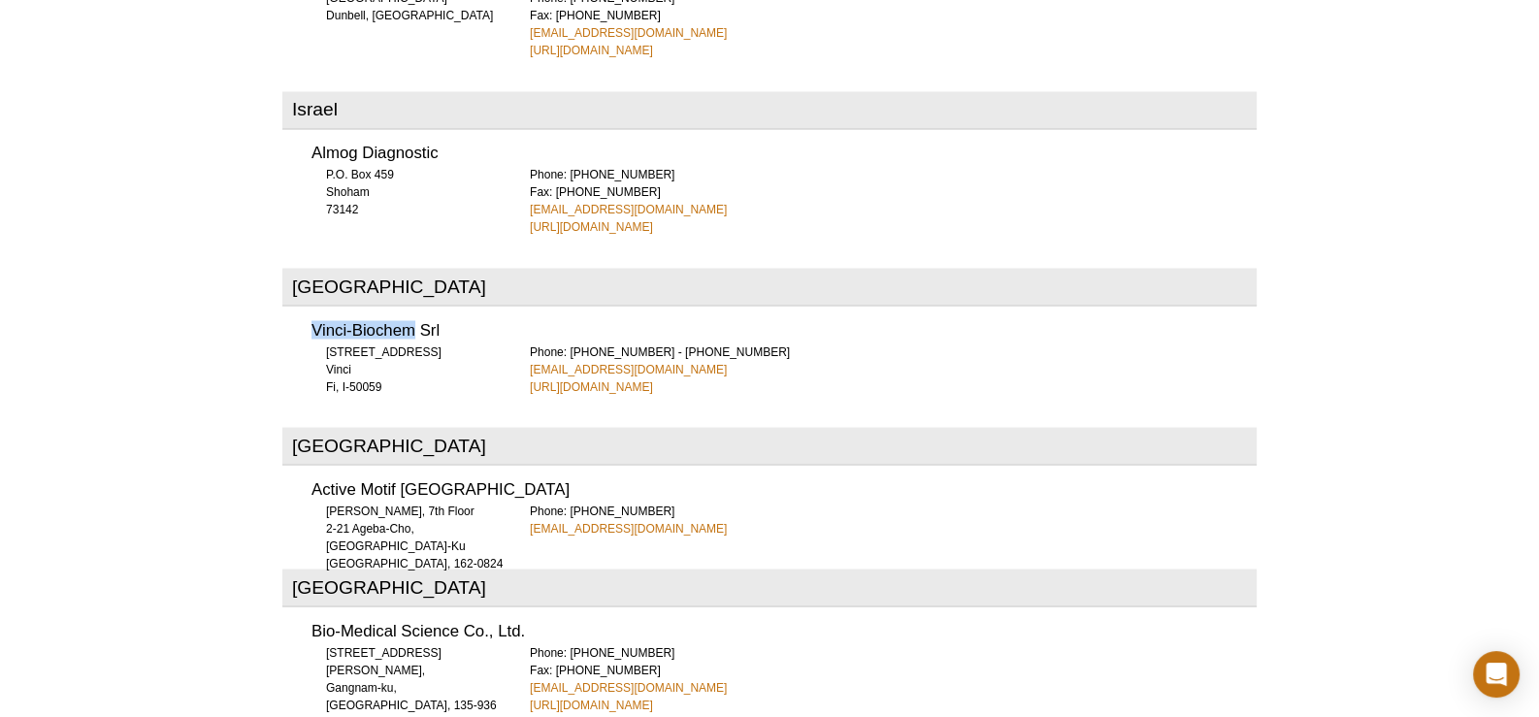
drag, startPoint x: 301, startPoint y: 255, endPoint x: 446, endPoint y: 244, distance: 146.0
click at [441, 309] on div "Vinci-Biochem Srl [STREET_ADDRESS] Fi, I-50059 Phone: [PHONE_NUMBER] - [PHONE_N…" at bounding box center [769, 352] width 974 height 86
click at [446, 309] on div "Vinci-Biochem Srl [STREET_ADDRESS] Fi, I-50059 Phone: [PHONE_NUMBER] - [PHONE_N…" at bounding box center [769, 352] width 974 height 86
drag, startPoint x: 309, startPoint y: 261, endPoint x: 469, endPoint y: 261, distance: 160.1
click at [469, 309] on div "Vinci-Biochem Srl [STREET_ADDRESS] Fi, I-50059 Phone: [PHONE_NUMBER] - [PHONE_N…" at bounding box center [769, 352] width 974 height 86
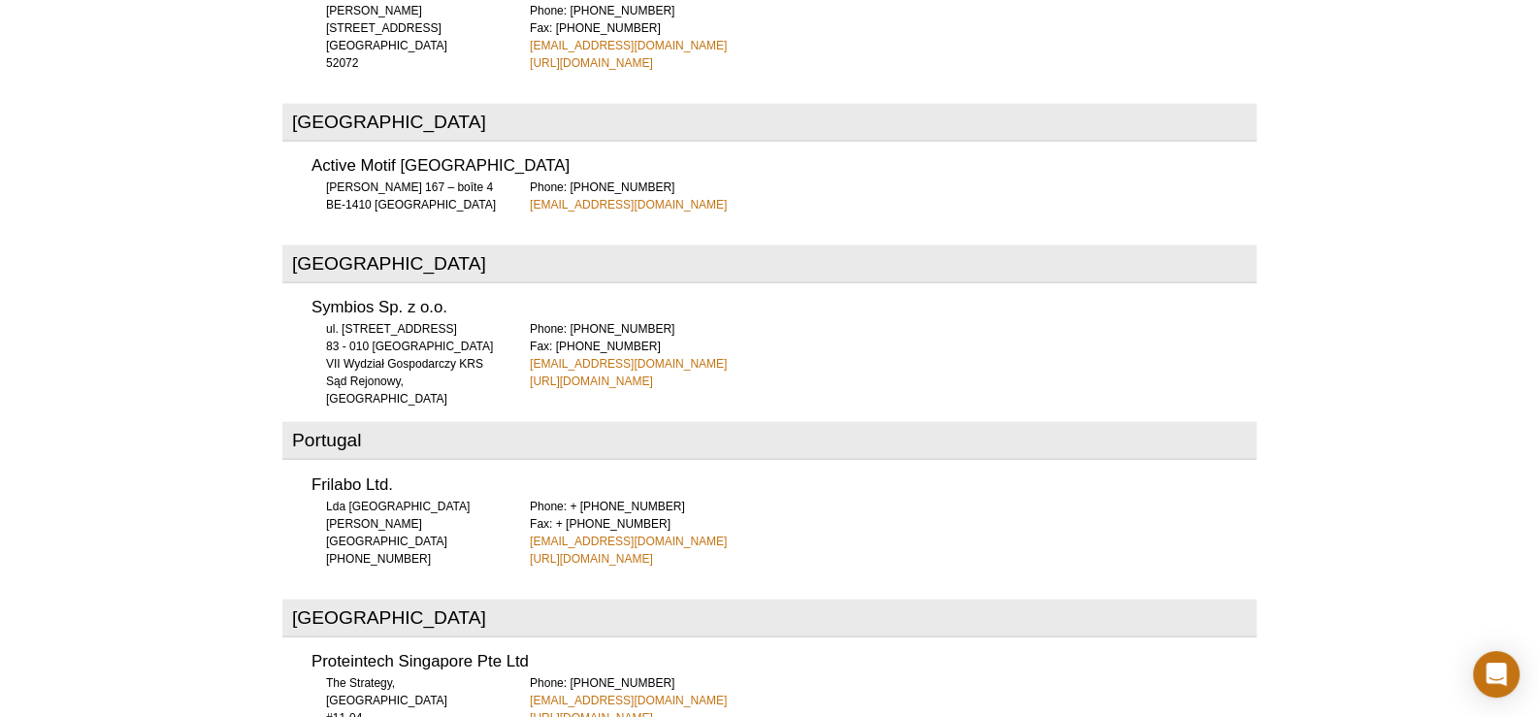
scroll to position [5616, 0]
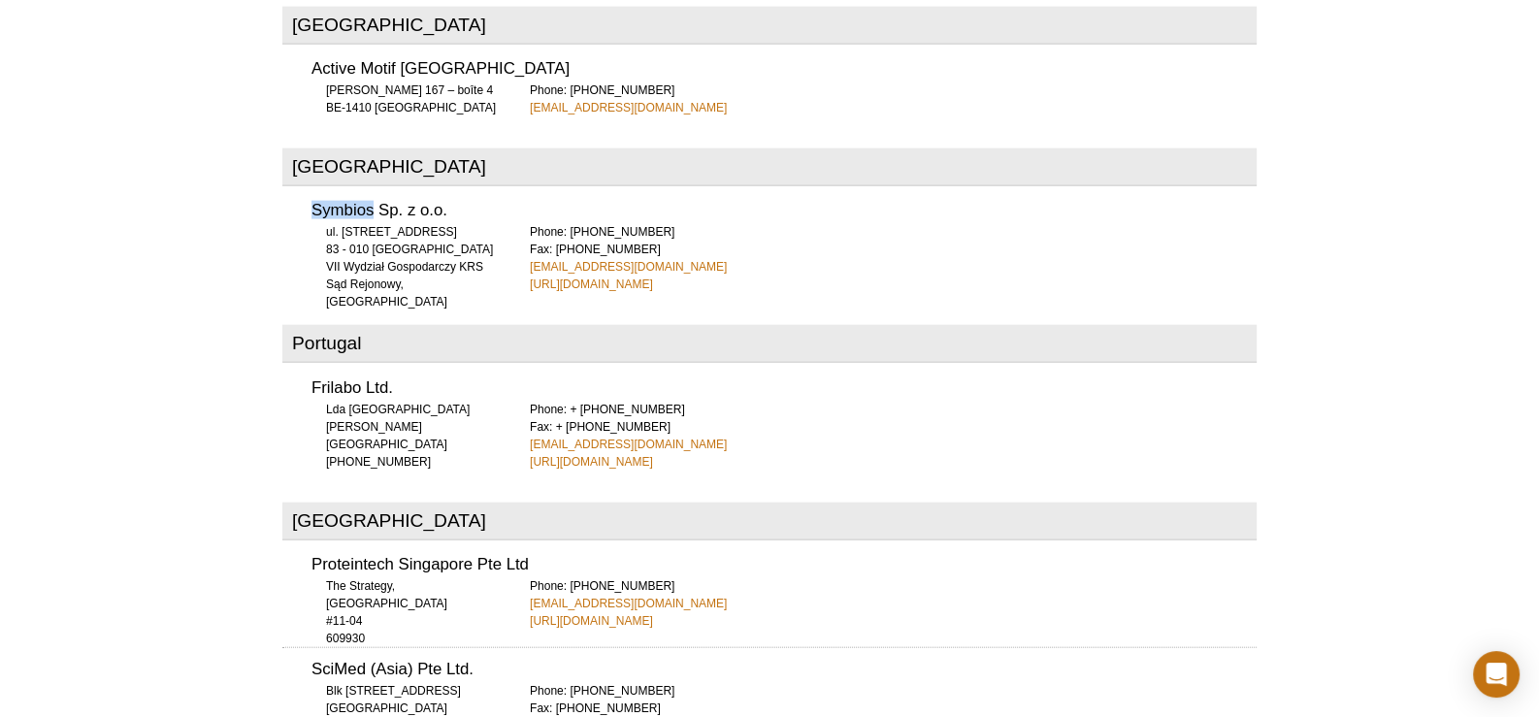
drag, startPoint x: 314, startPoint y: 145, endPoint x: 375, endPoint y: 144, distance: 60.2
click at [375, 203] on h3 "Symbios Sp. z o.o." at bounding box center [783, 211] width 945 height 16
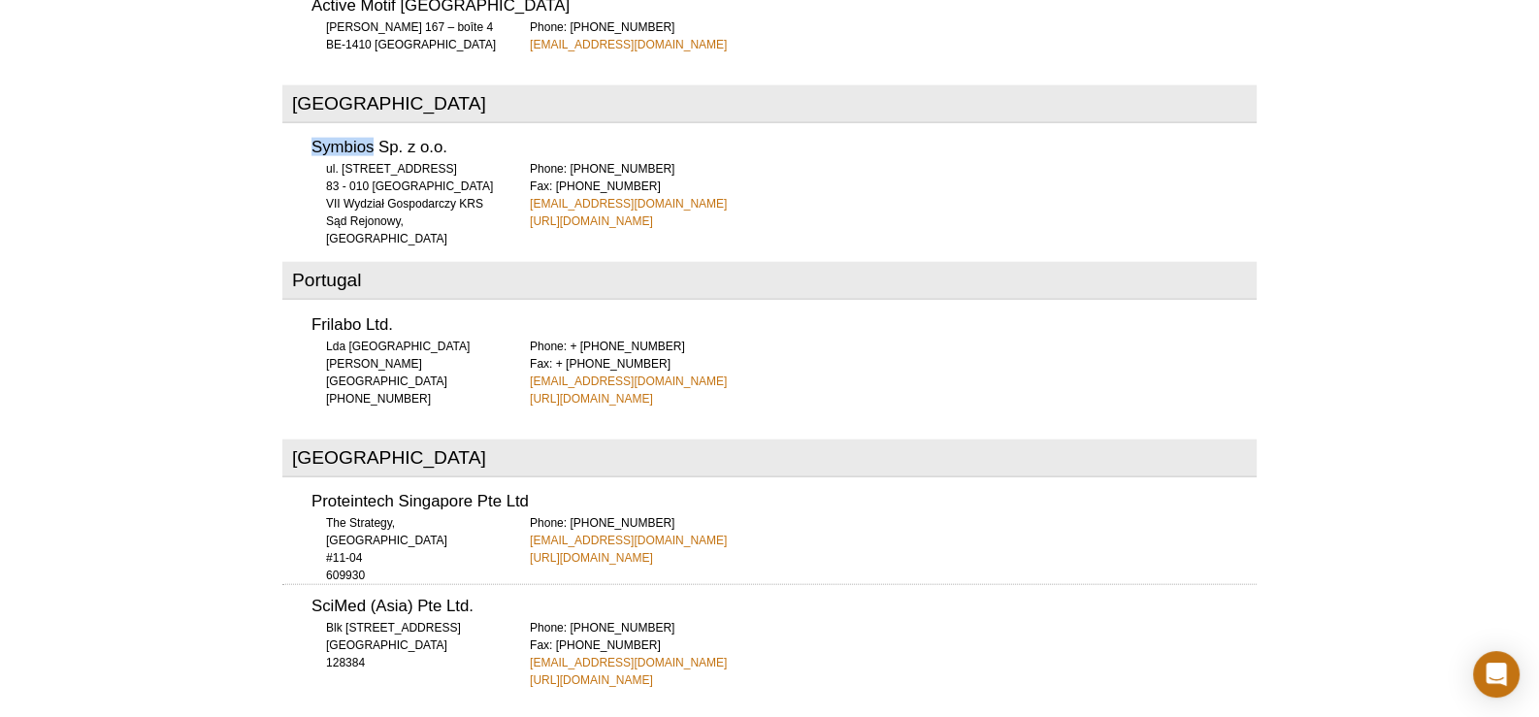
scroll to position [5713, 0]
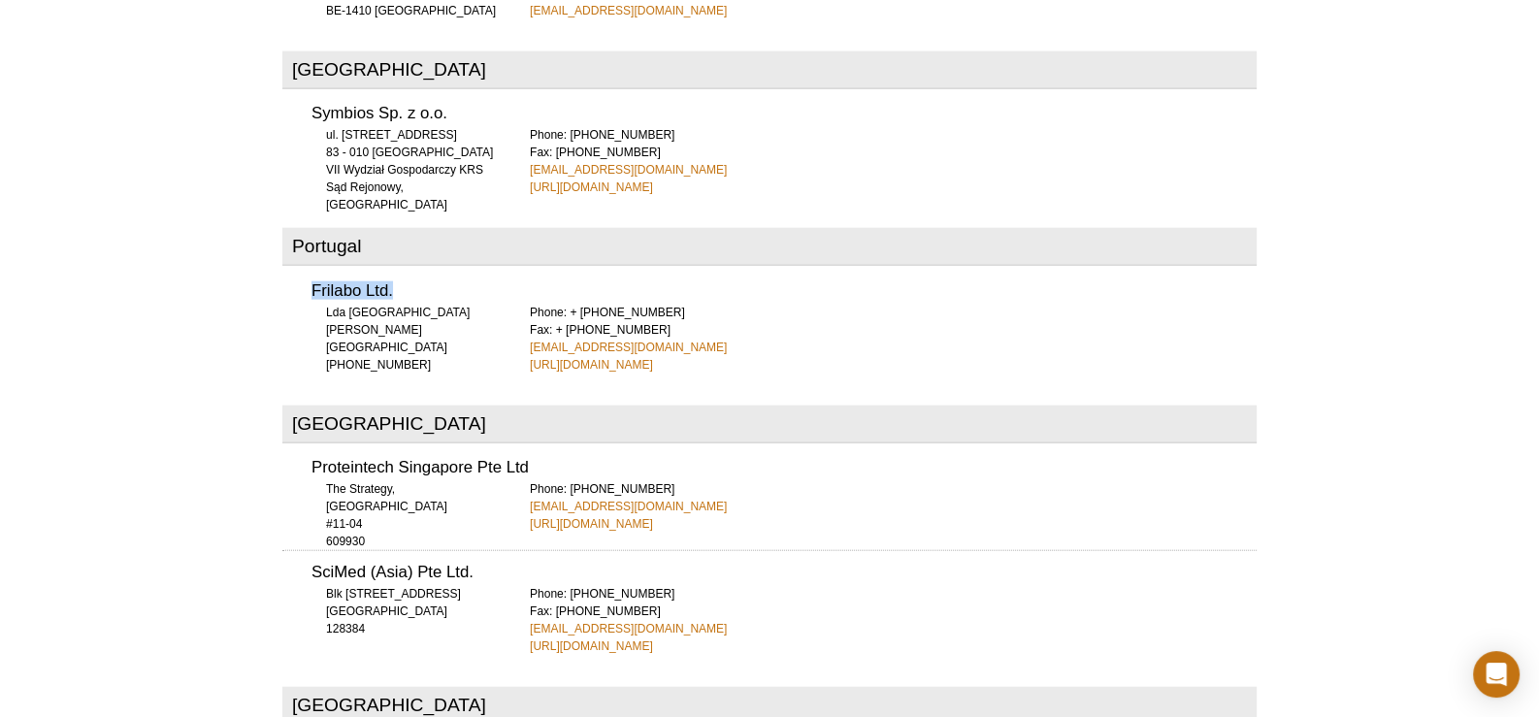
drag, startPoint x: 408, startPoint y: 217, endPoint x: 294, endPoint y: 216, distance: 114.5
click at [294, 269] on div "Frilabo Ltd. Lda [GEOGRAPHIC_DATA][PERSON_NAME] [PHONE_NUMBER] Phone: + [PHONE_…" at bounding box center [769, 321] width 974 height 104
